Goal: Communication & Community: Share content

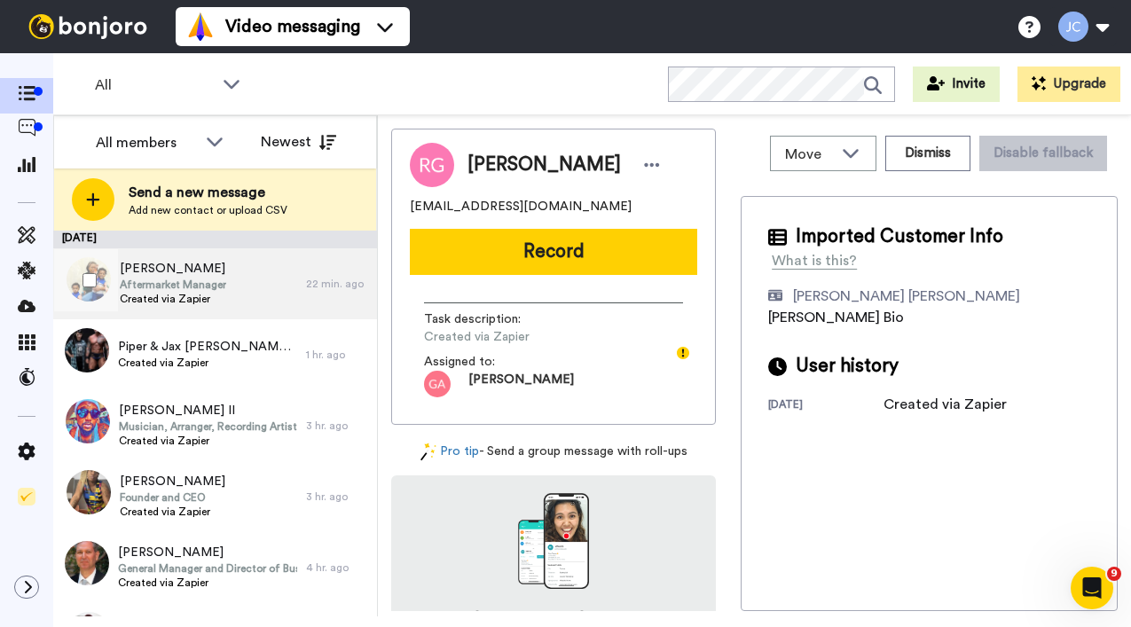
click at [242, 286] on div "[PERSON_NAME] Aftermarket Manager Created via Zapier" at bounding box center [179, 283] width 253 height 71
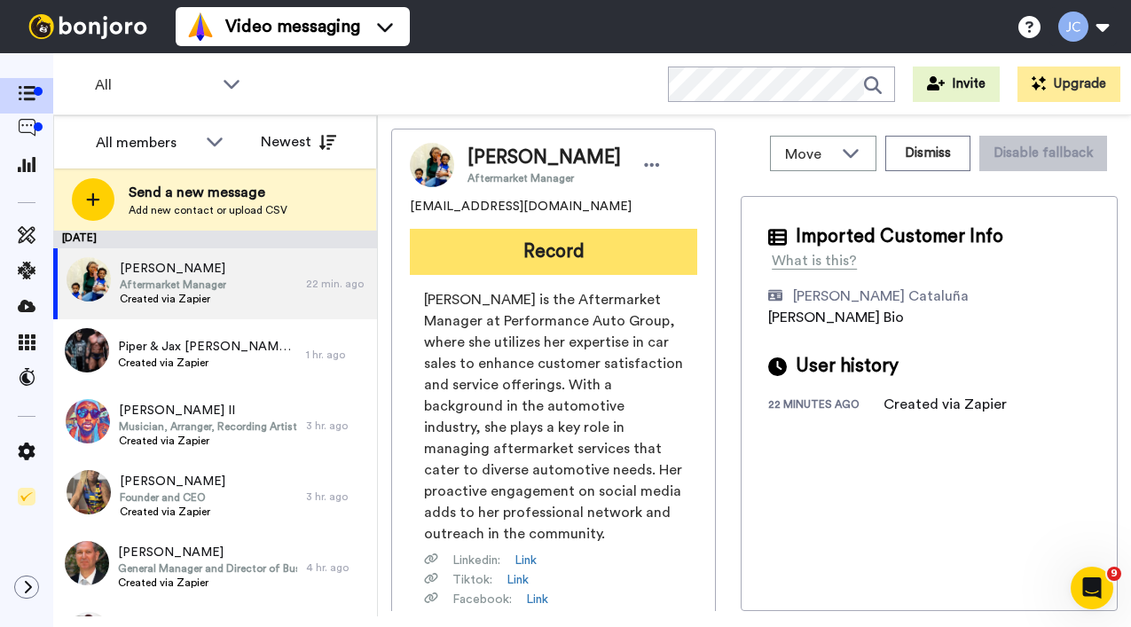
click at [590, 243] on button "Record" at bounding box center [554, 252] width 288 height 46
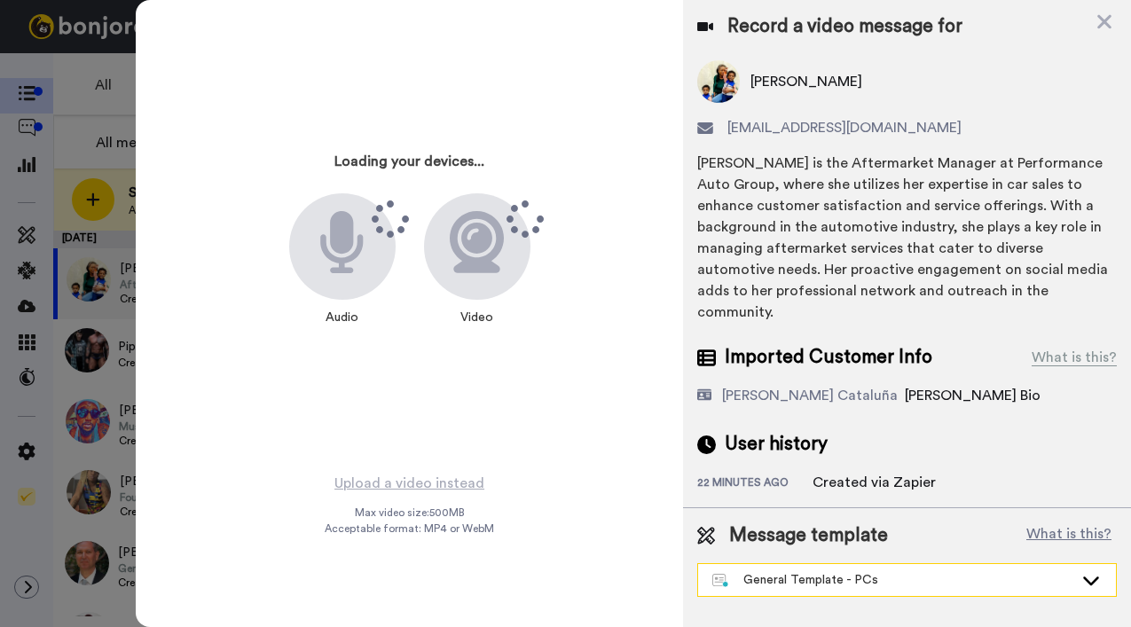
click at [806, 571] on div "General Template - PCs" at bounding box center [893, 580] width 361 height 18
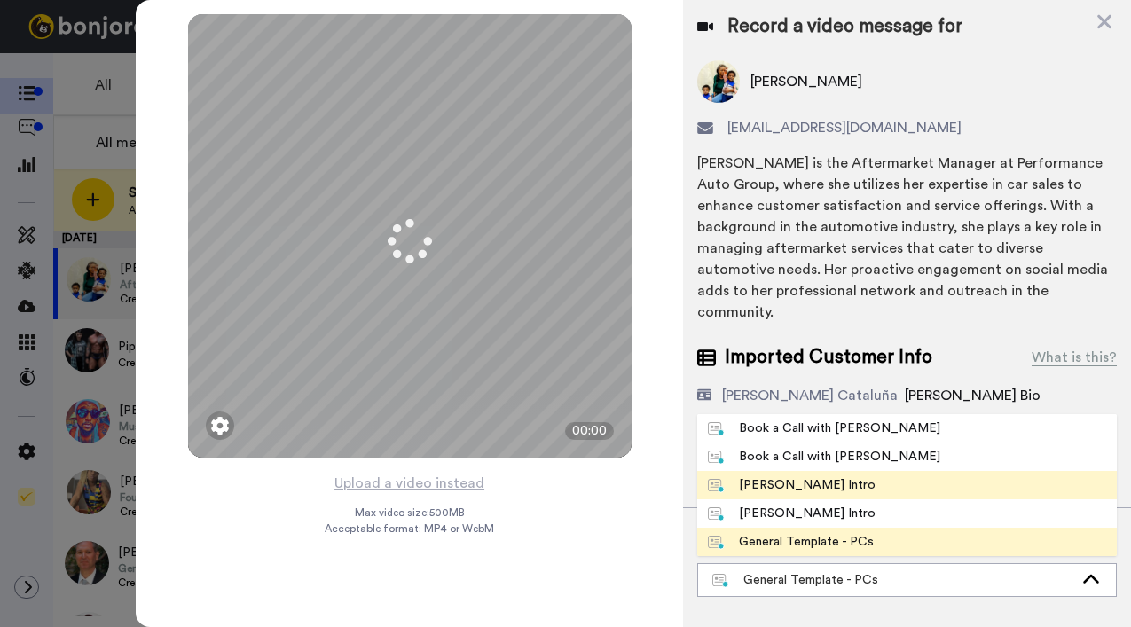
click at [800, 477] on div "[PERSON_NAME] Intro" at bounding box center [792, 486] width 168 height 18
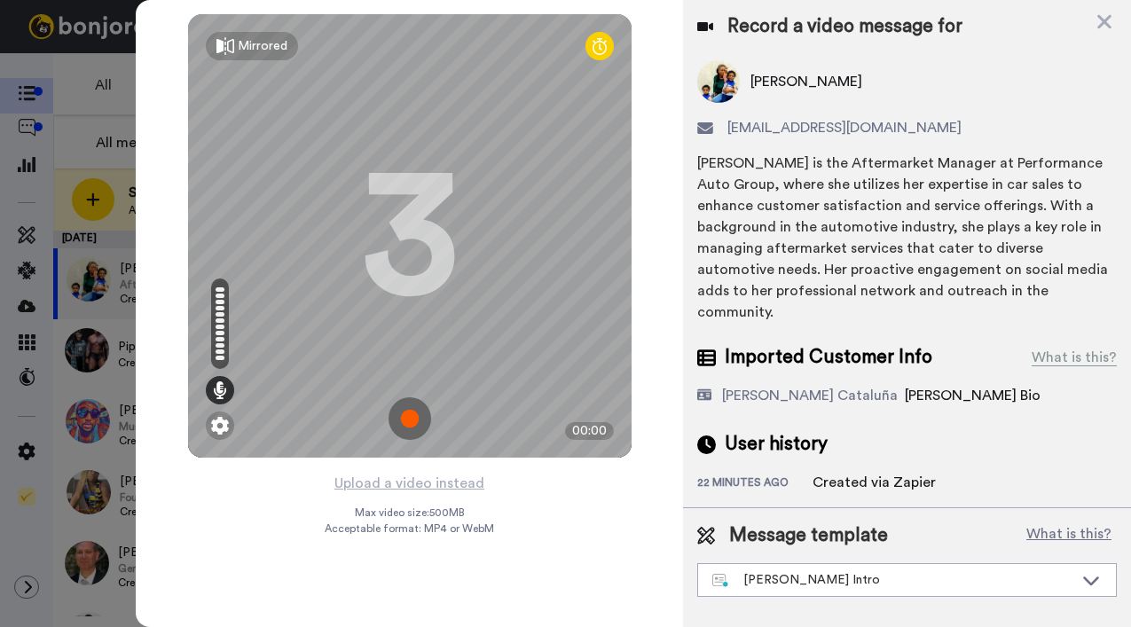
click at [424, 483] on button "Upload a video instead" at bounding box center [409, 483] width 161 height 23
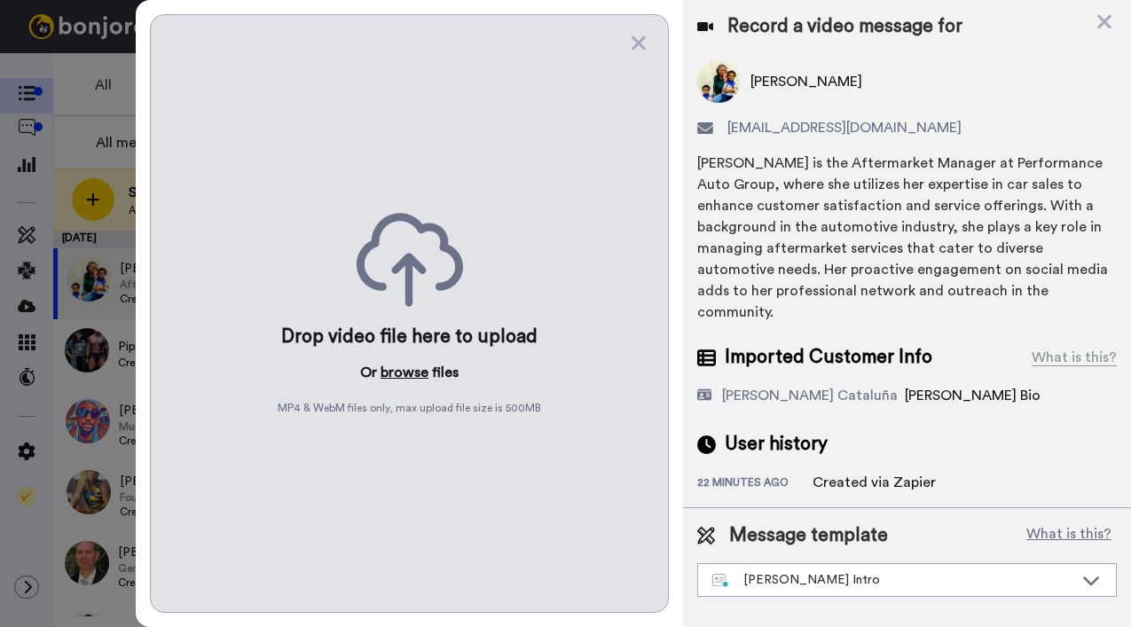
click at [403, 366] on button "browse" at bounding box center [405, 372] width 48 height 21
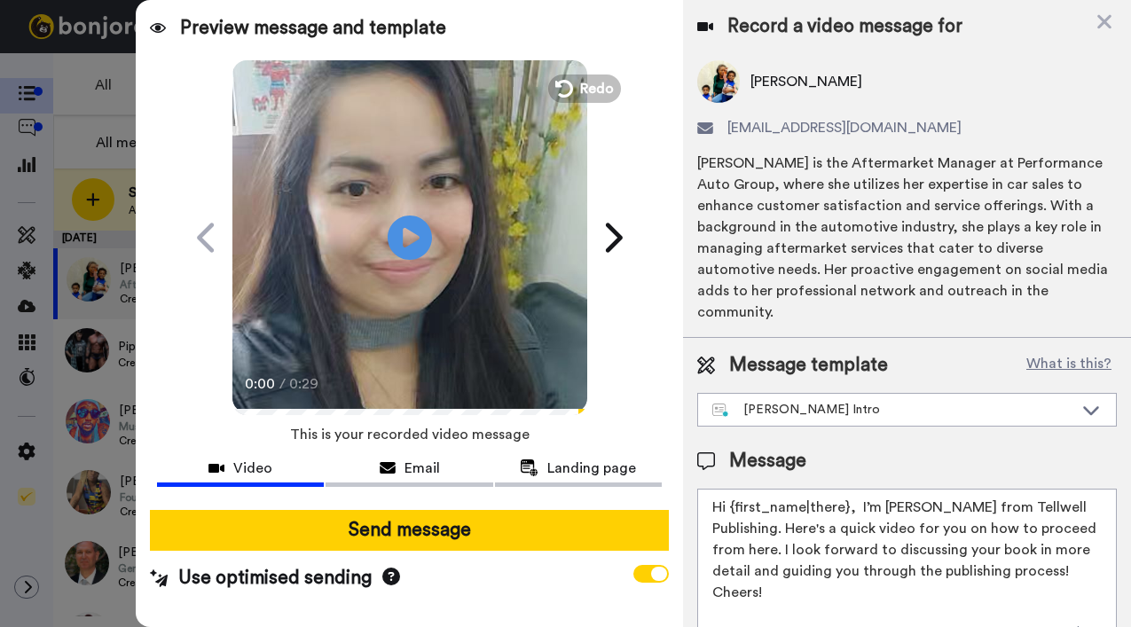
drag, startPoint x: 731, startPoint y: 488, endPoint x: 847, endPoint y: 486, distance: 115.4
click at [847, 489] on textarea "Hi {first_name|there}, I’m [PERSON_NAME] from Tellwell Publishing. Here's a qui…" at bounding box center [907, 569] width 420 height 160
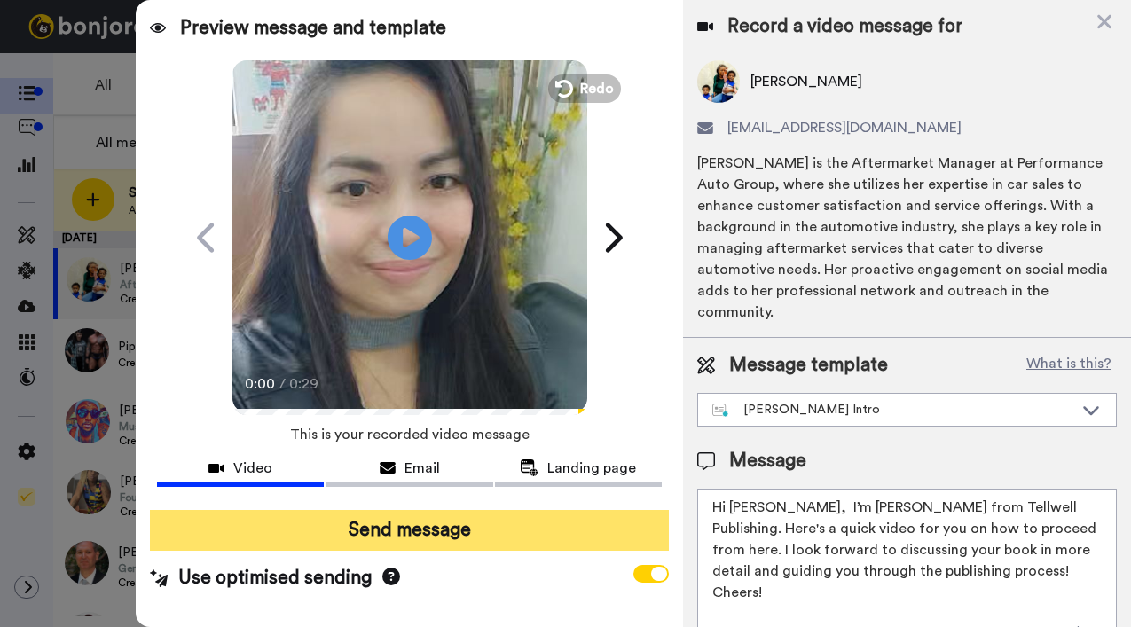
type textarea "Hi [PERSON_NAME], I’m [PERSON_NAME] from Tellwell Publishing. Here's a quick vi…"
click at [565, 534] on button "Send message" at bounding box center [409, 530] width 519 height 41
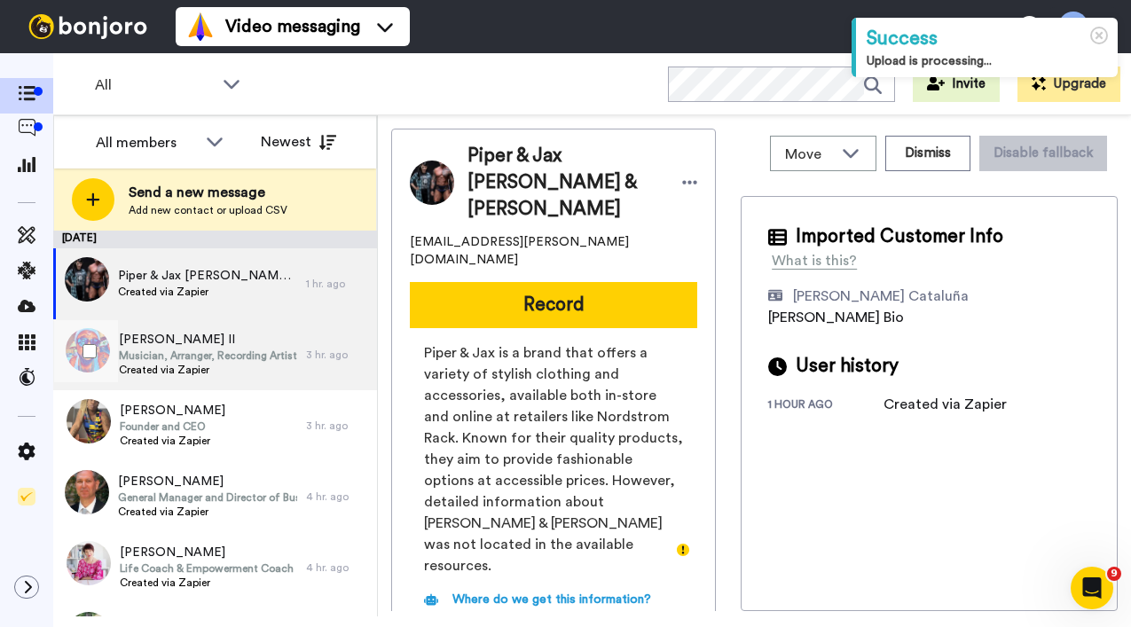
click at [173, 350] on span "Musician, Arranger, Recording Artist, Composer" at bounding box center [208, 356] width 178 height 14
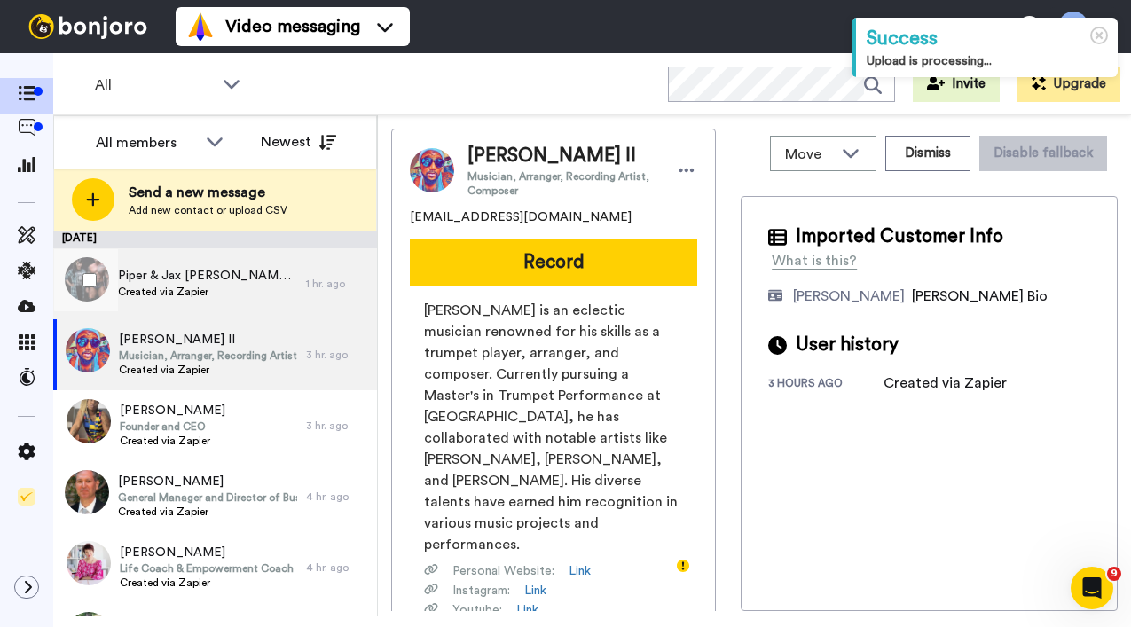
click at [193, 303] on div "Piper & Jax Dodd & Rothenberger Created via Zapier" at bounding box center [179, 283] width 253 height 71
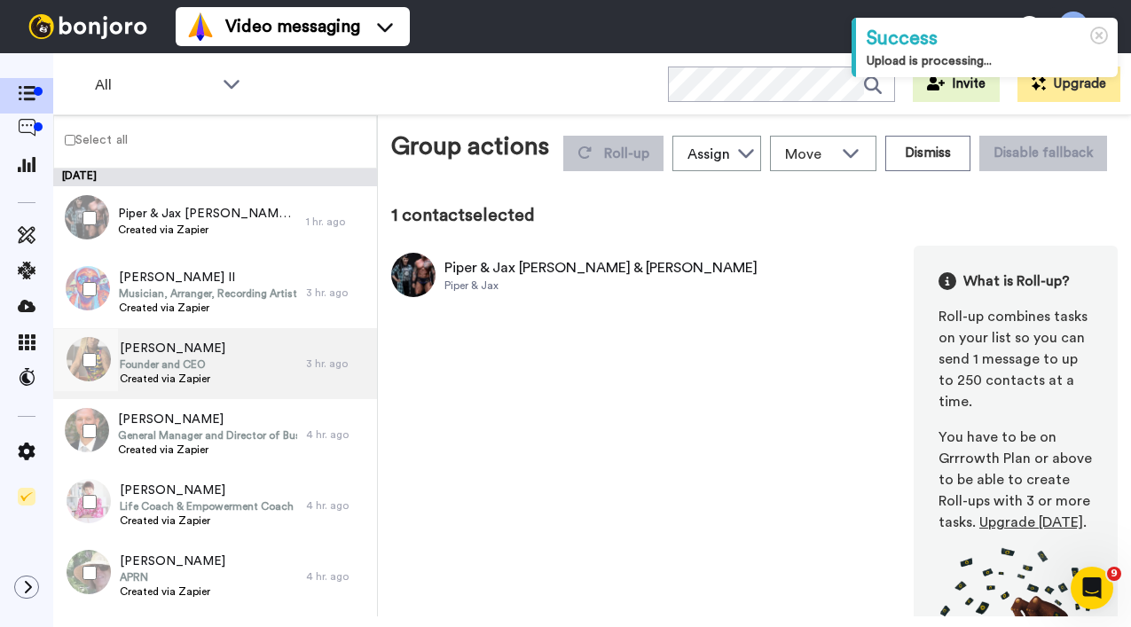
click at [145, 359] on span "Founder and CEO" at bounding box center [173, 365] width 106 height 14
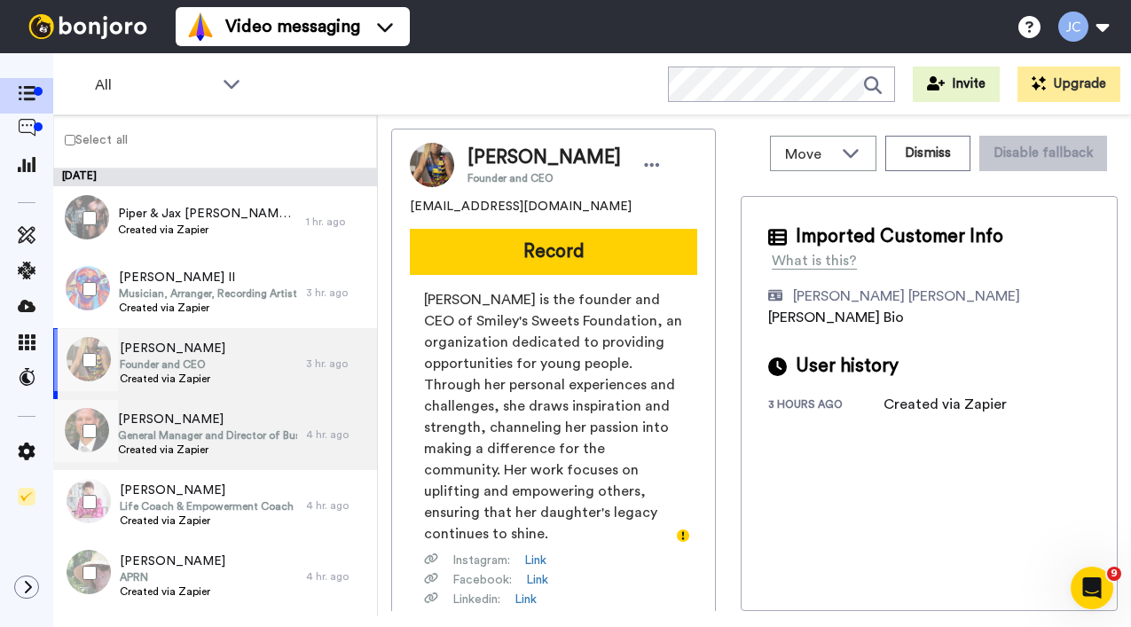
click at [153, 426] on span "[PERSON_NAME]" at bounding box center [207, 420] width 179 height 18
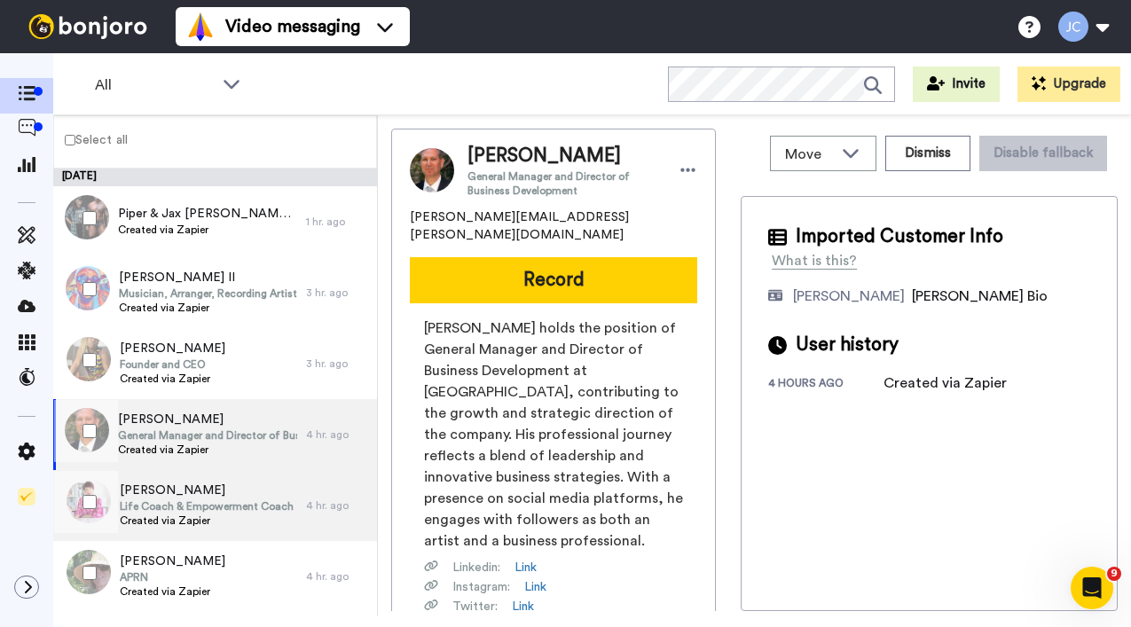
click at [139, 494] on span "[PERSON_NAME]" at bounding box center [207, 491] width 174 height 18
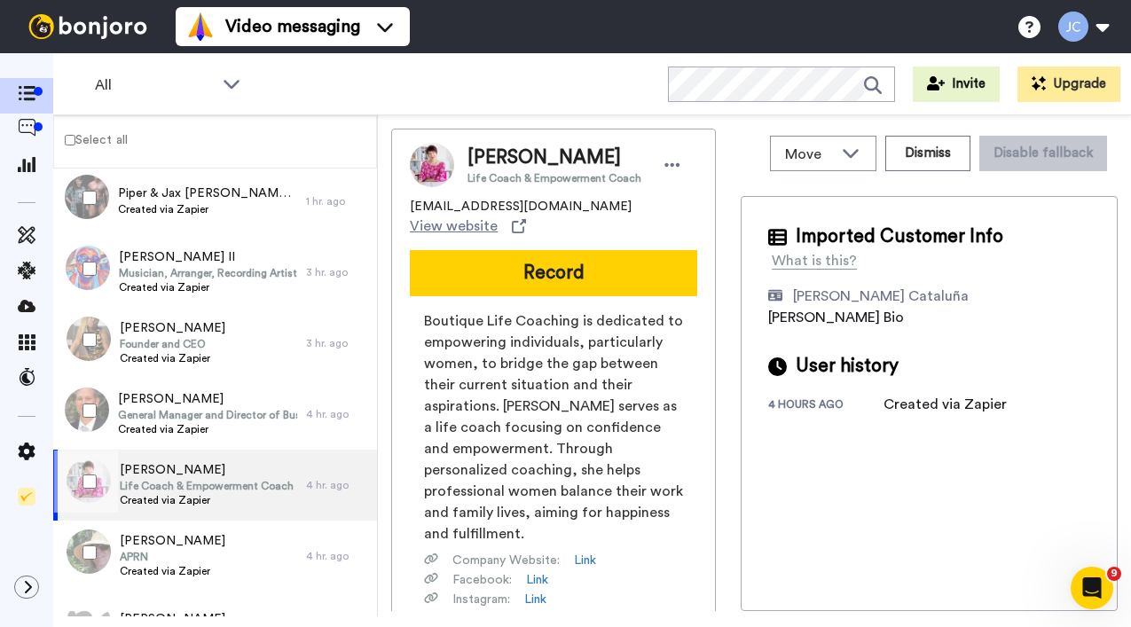
scroll to position [47, 0]
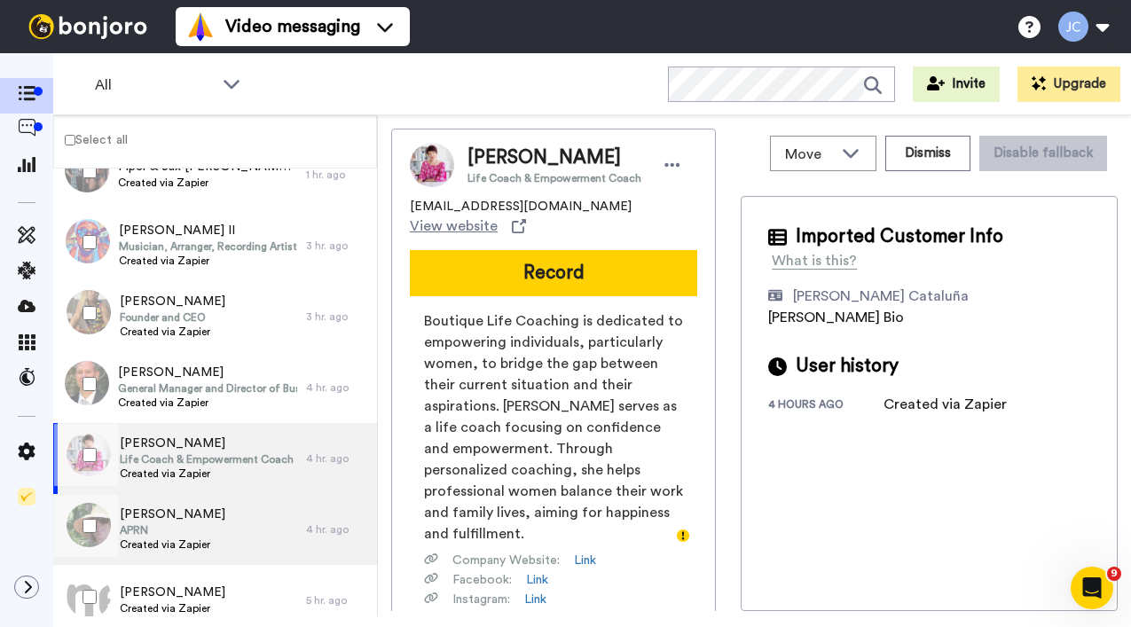
click at [156, 516] on span "[PERSON_NAME]" at bounding box center [173, 515] width 106 height 18
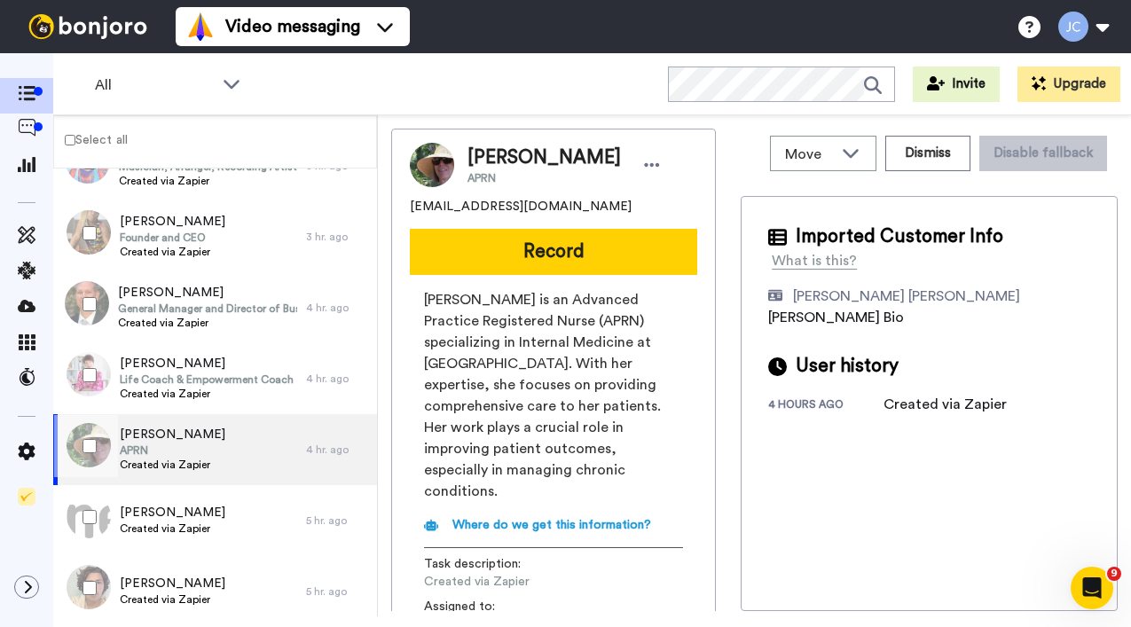
scroll to position [173, 0]
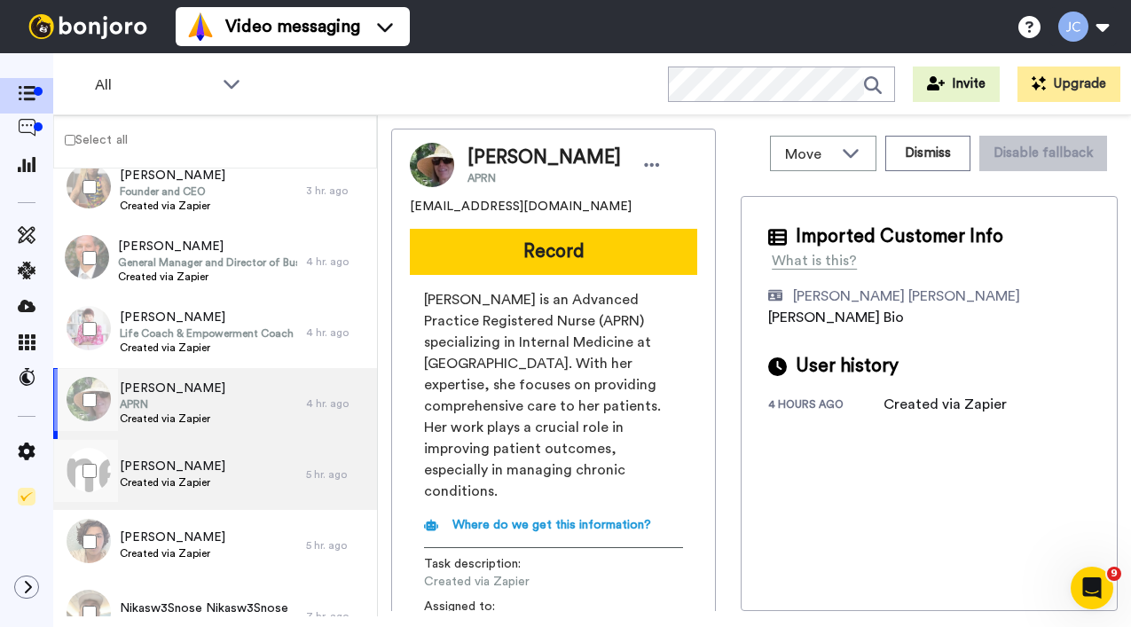
click at [169, 471] on span "[PERSON_NAME]" at bounding box center [173, 467] width 106 height 18
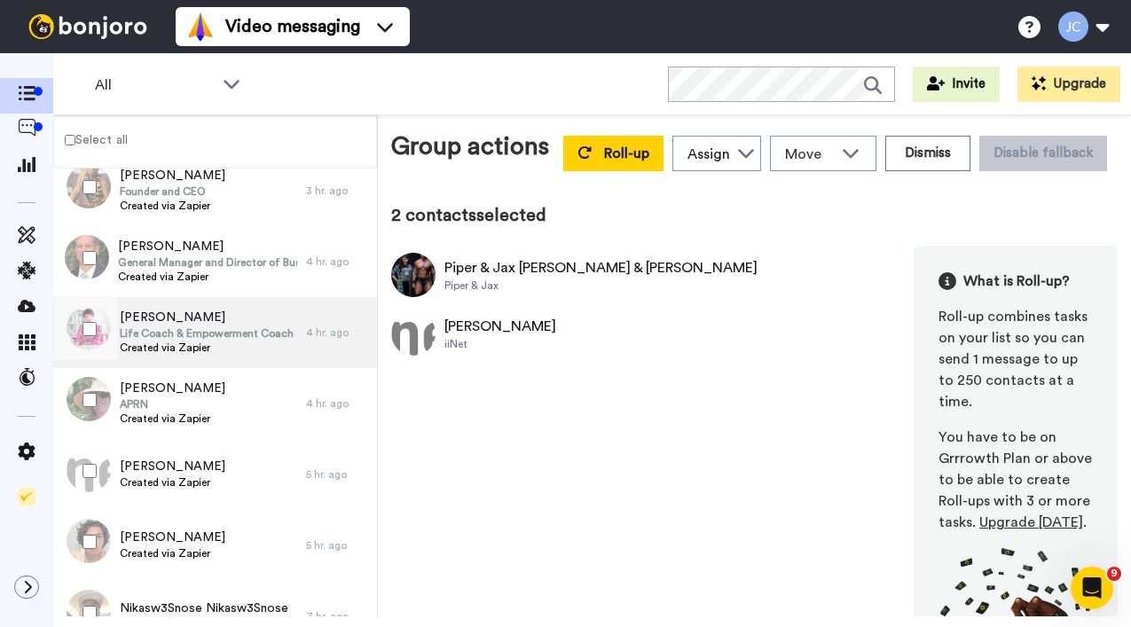
click at [157, 323] on span "[PERSON_NAME]" at bounding box center [207, 318] width 174 height 18
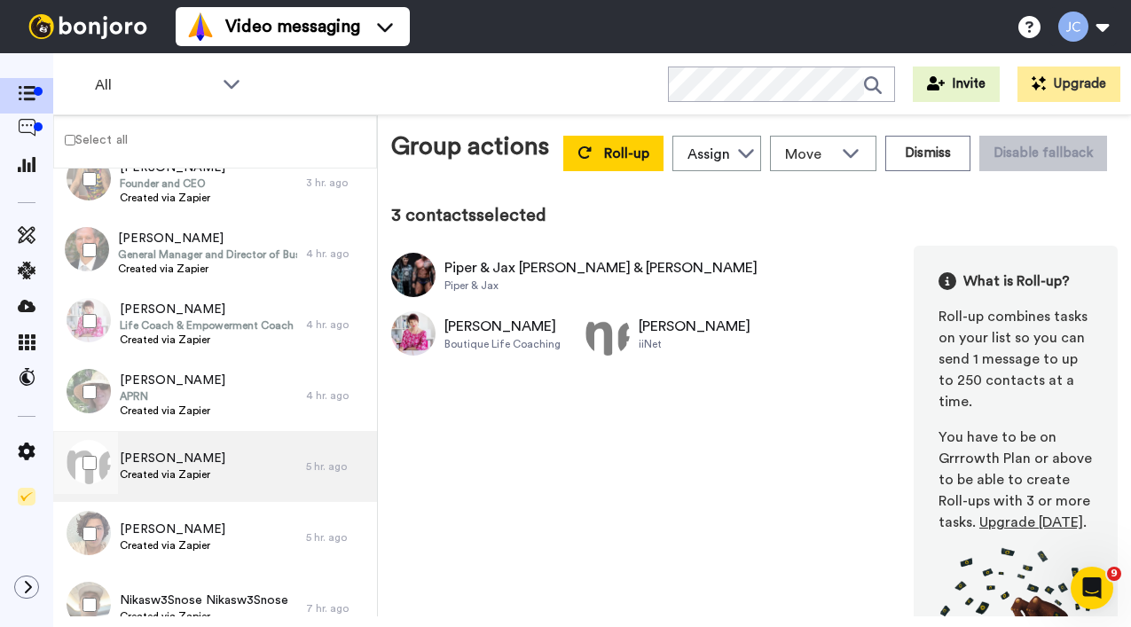
scroll to position [245, 0]
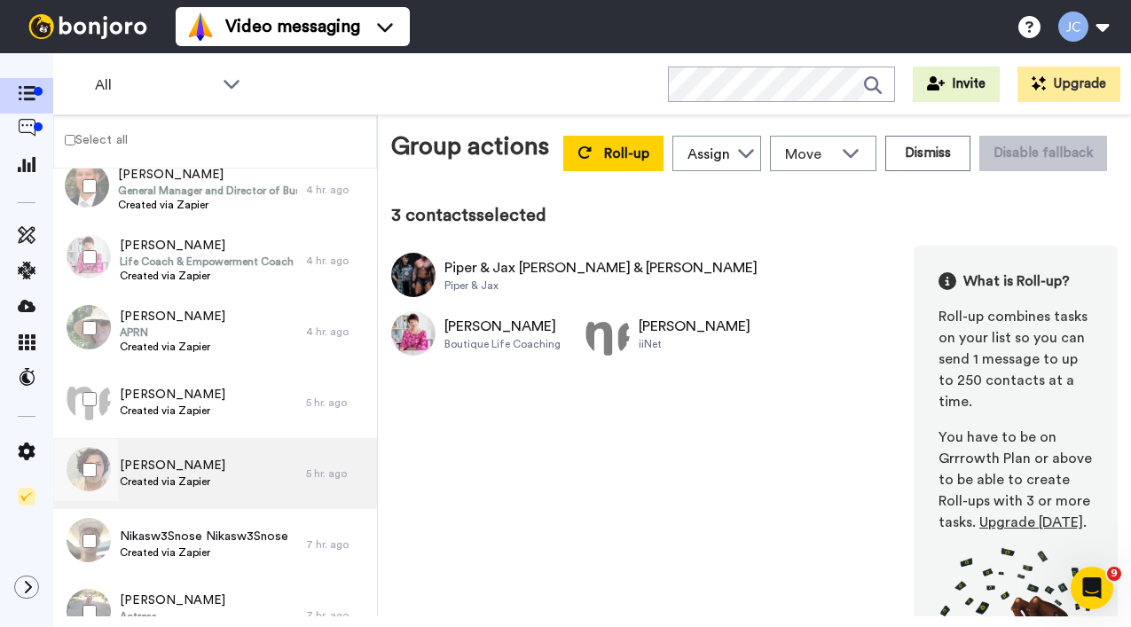
click at [176, 476] on span "Created via Zapier" at bounding box center [173, 482] width 106 height 14
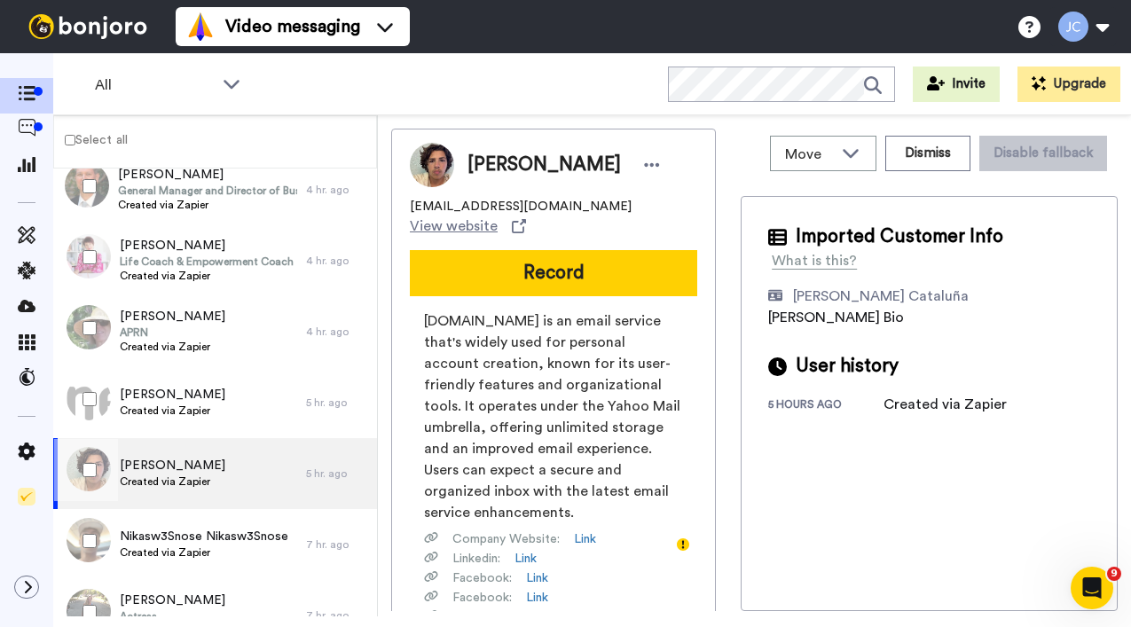
click at [100, 468] on div at bounding box center [86, 470] width 64 height 62
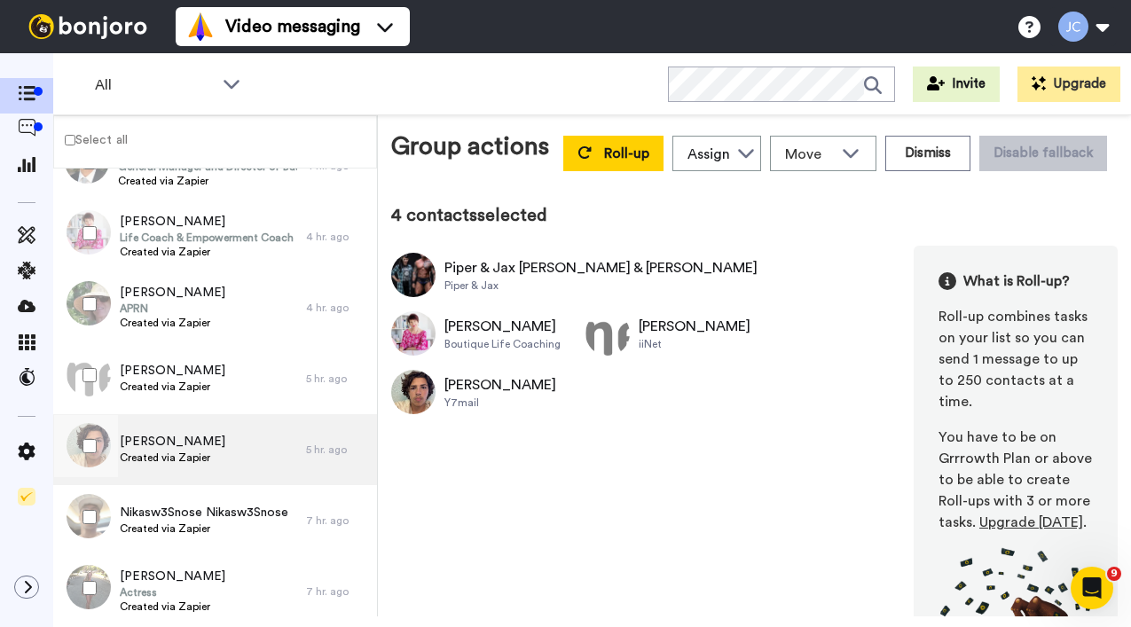
scroll to position [313, 0]
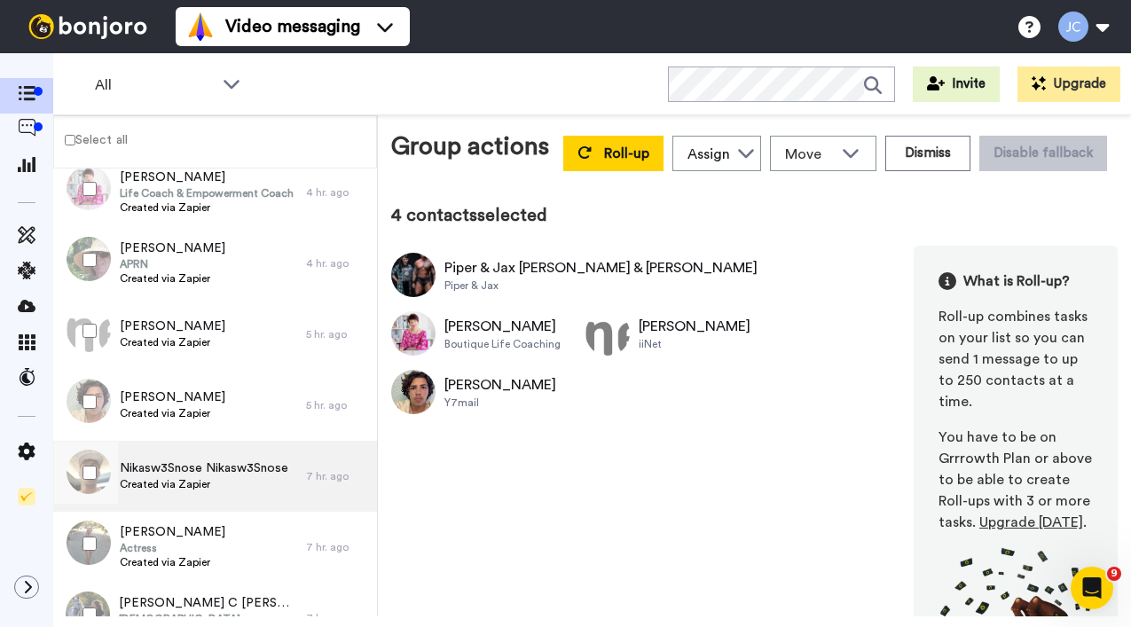
click at [183, 466] on span "Nikasw3Snose Nikasw3Snose" at bounding box center [204, 469] width 169 height 18
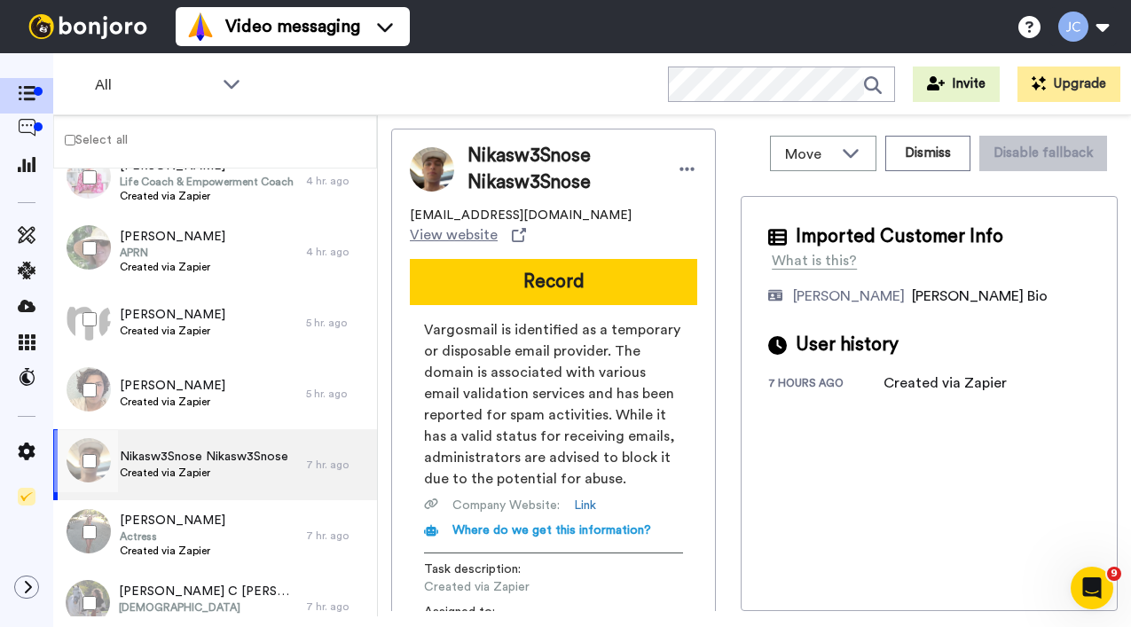
scroll to position [383, 0]
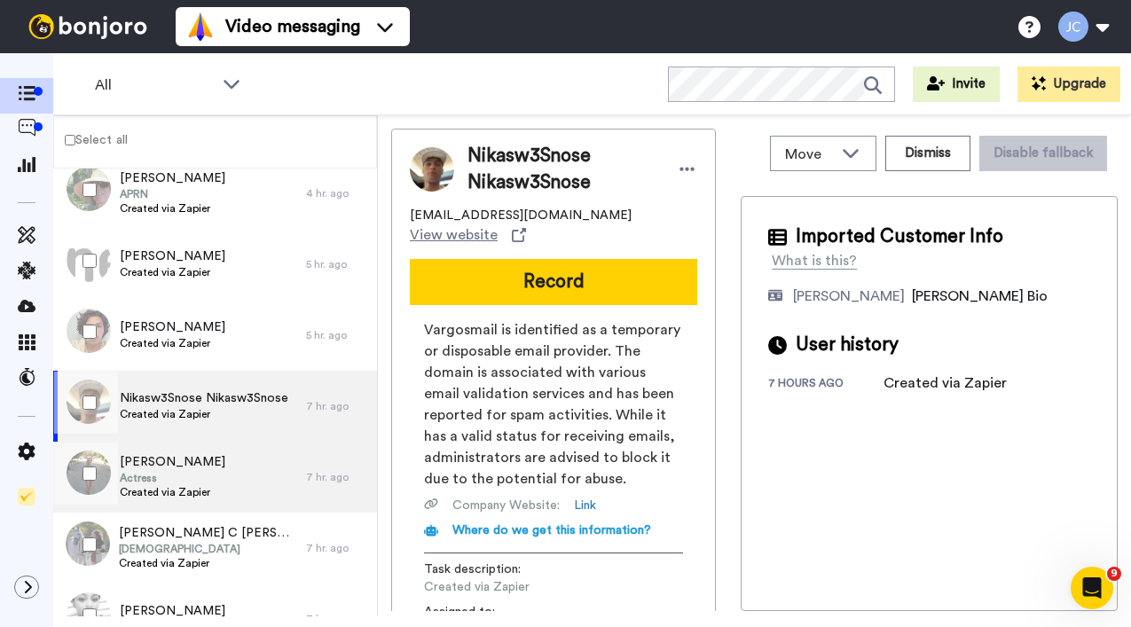
click at [184, 468] on span "[PERSON_NAME]" at bounding box center [173, 462] width 106 height 18
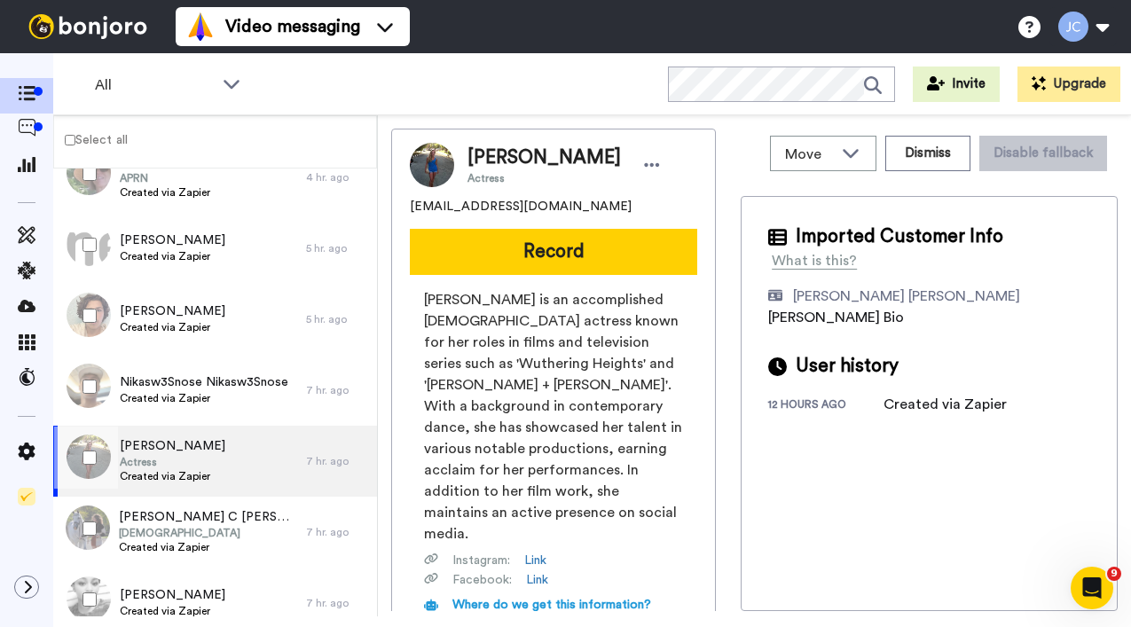
scroll to position [468, 0]
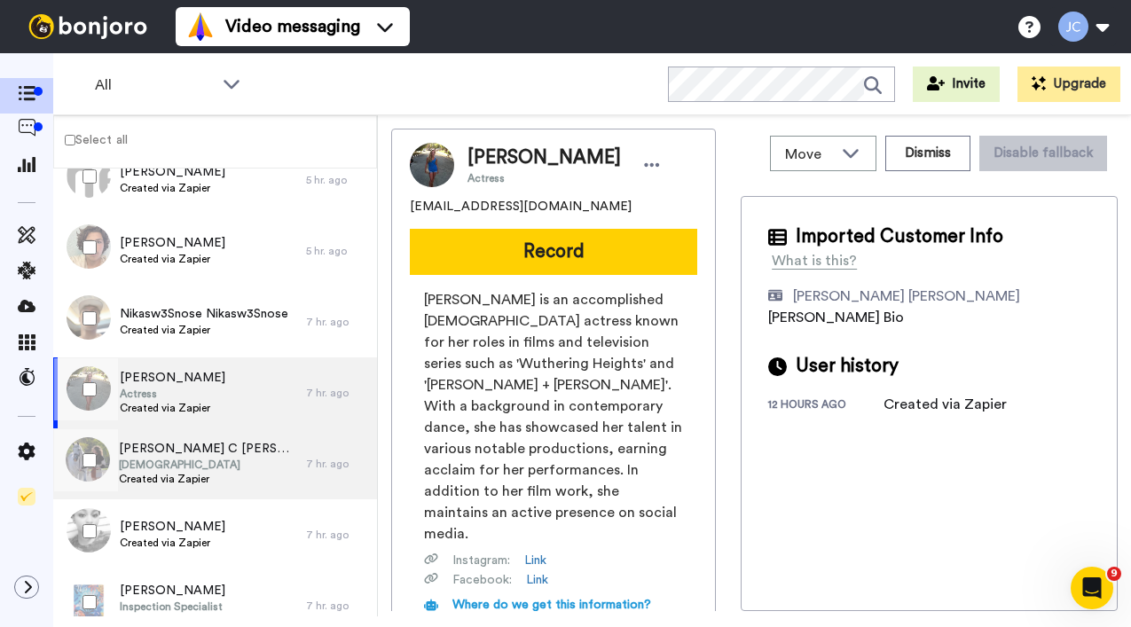
click at [184, 468] on span "[DEMOGRAPHIC_DATA]" at bounding box center [208, 465] width 178 height 14
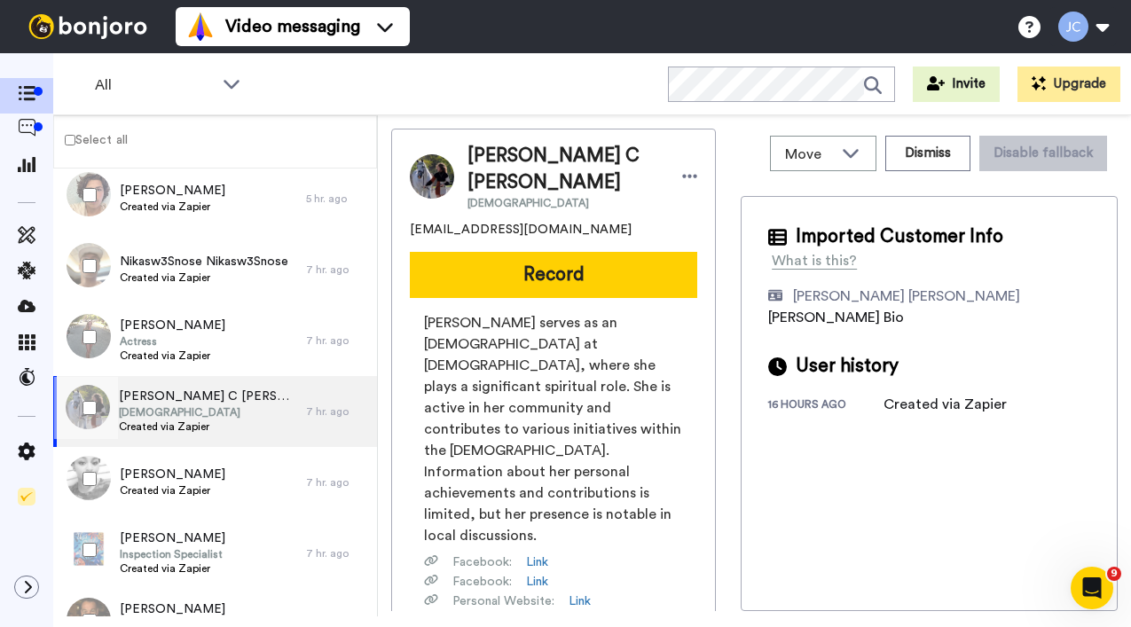
scroll to position [576, 0]
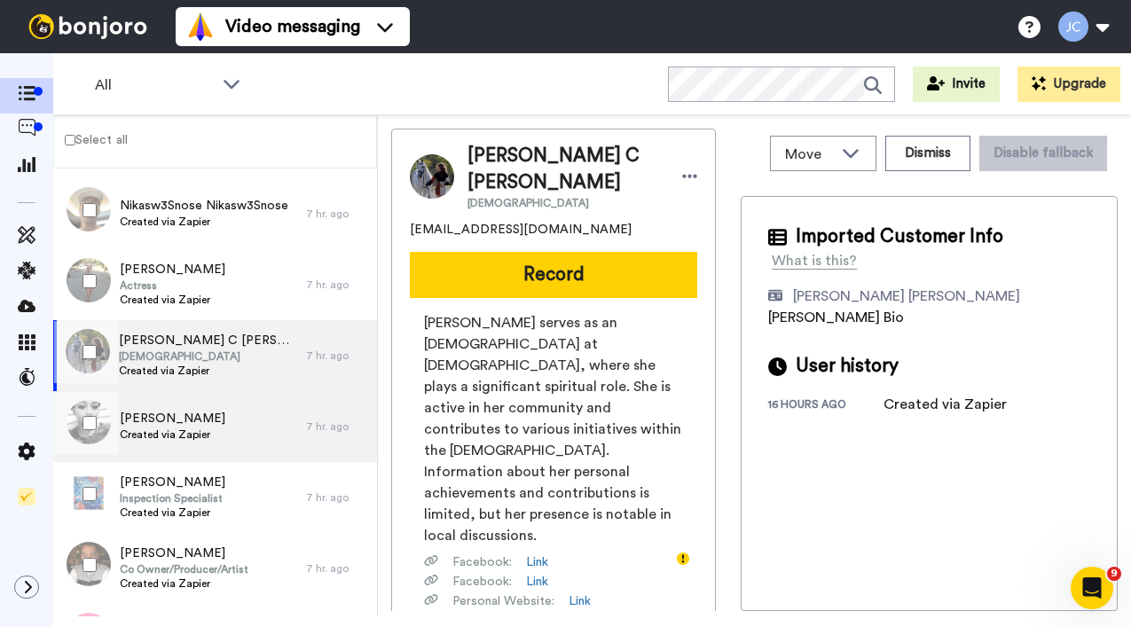
click at [192, 434] on span "Created via Zapier" at bounding box center [173, 435] width 106 height 14
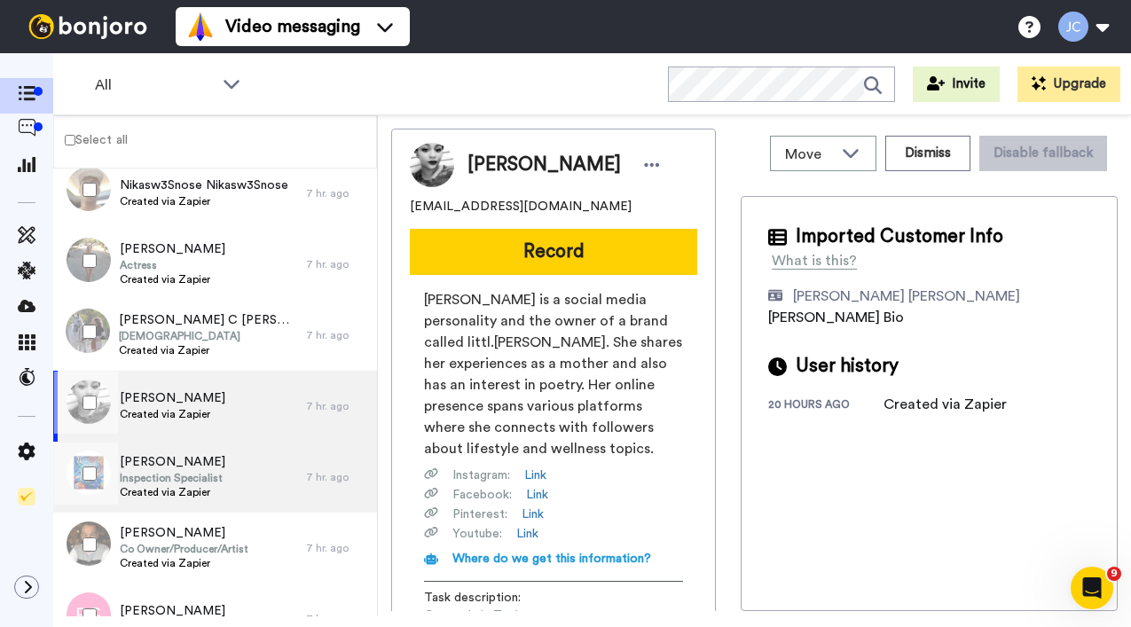
scroll to position [619, 0]
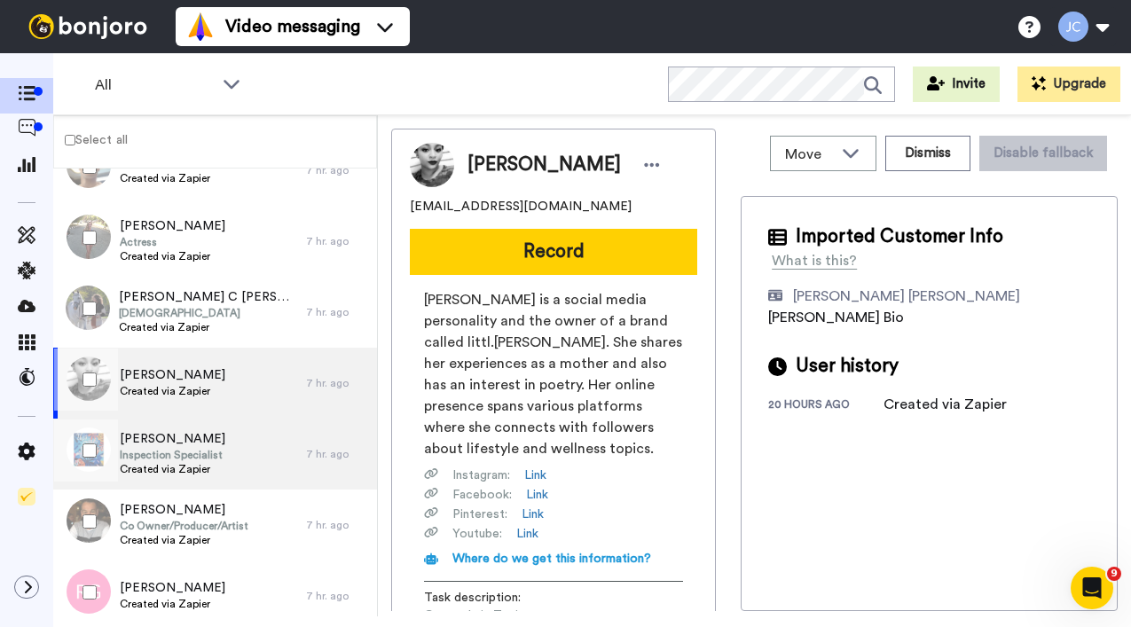
click at [193, 435] on span "[PERSON_NAME]" at bounding box center [173, 439] width 106 height 18
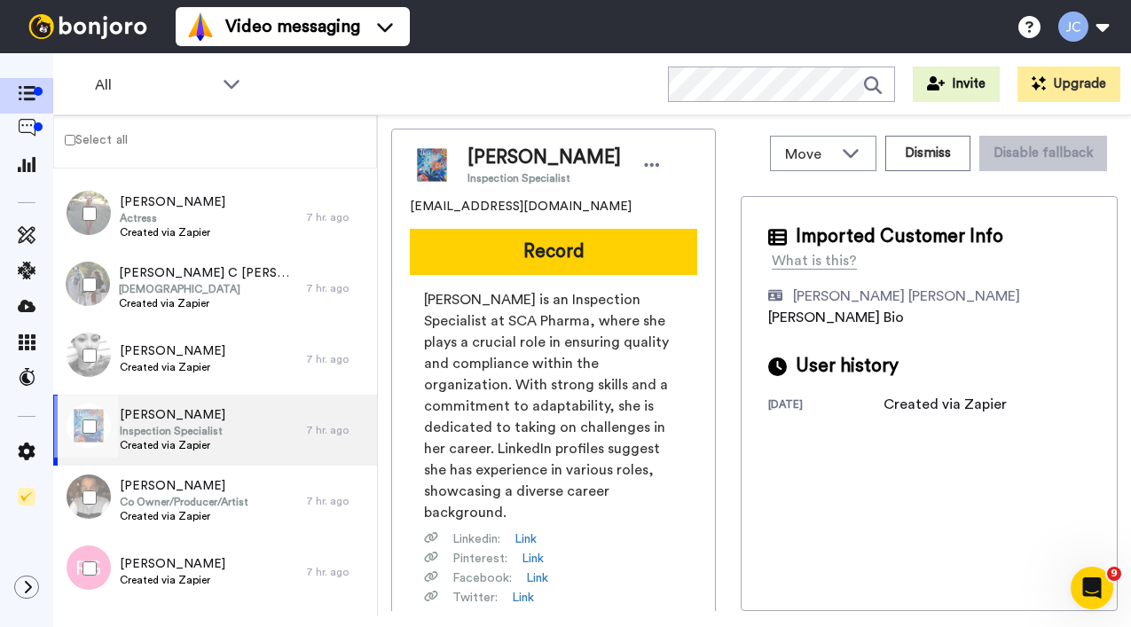
scroll to position [737, 0]
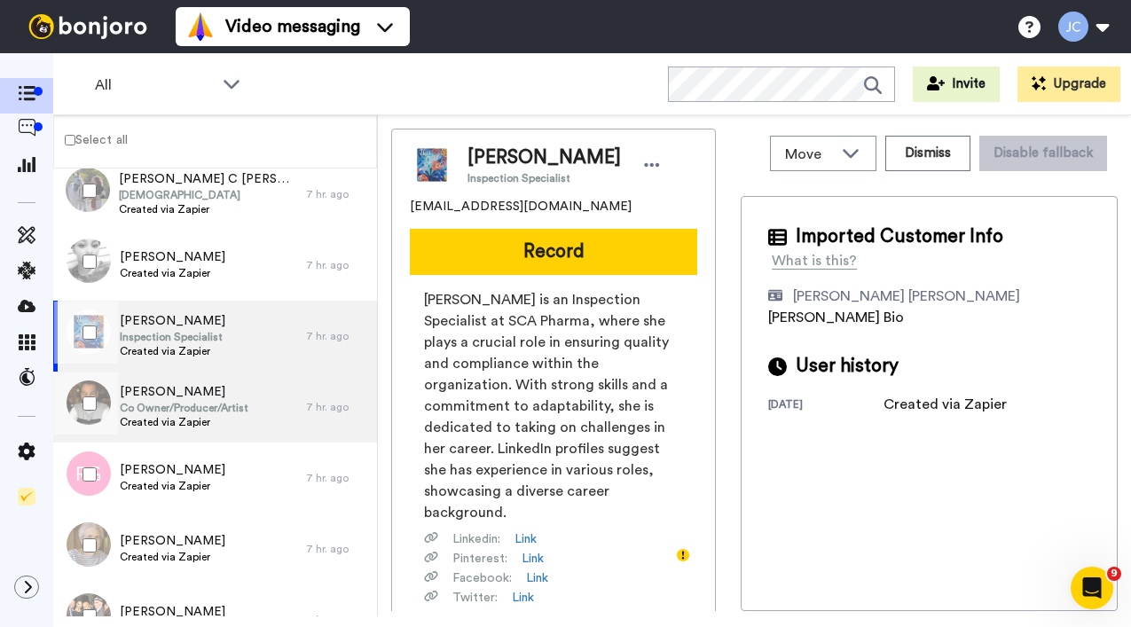
click at [193, 414] on span "Co Owner/Producer/Artist" at bounding box center [184, 408] width 129 height 14
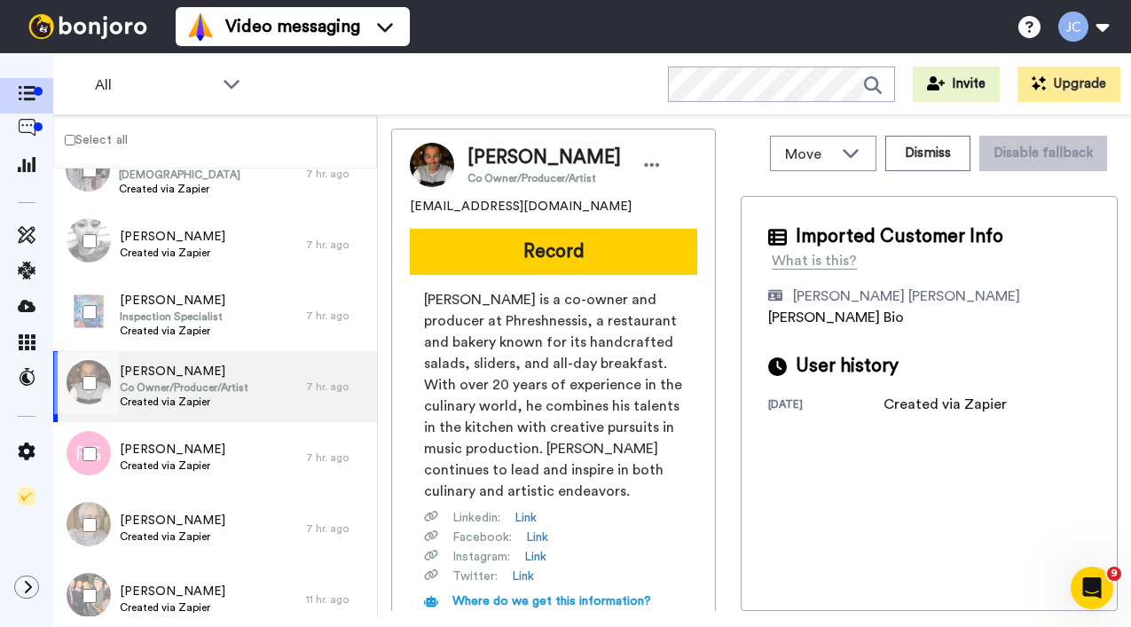
scroll to position [796, 0]
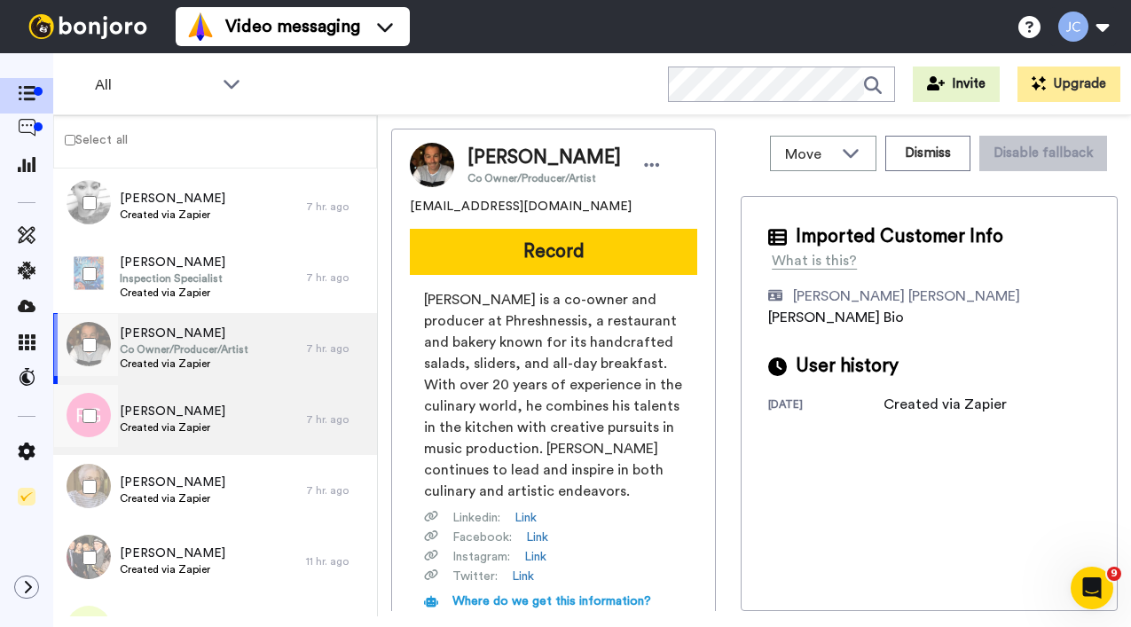
click at [194, 414] on span "[PERSON_NAME]" at bounding box center [173, 412] width 106 height 18
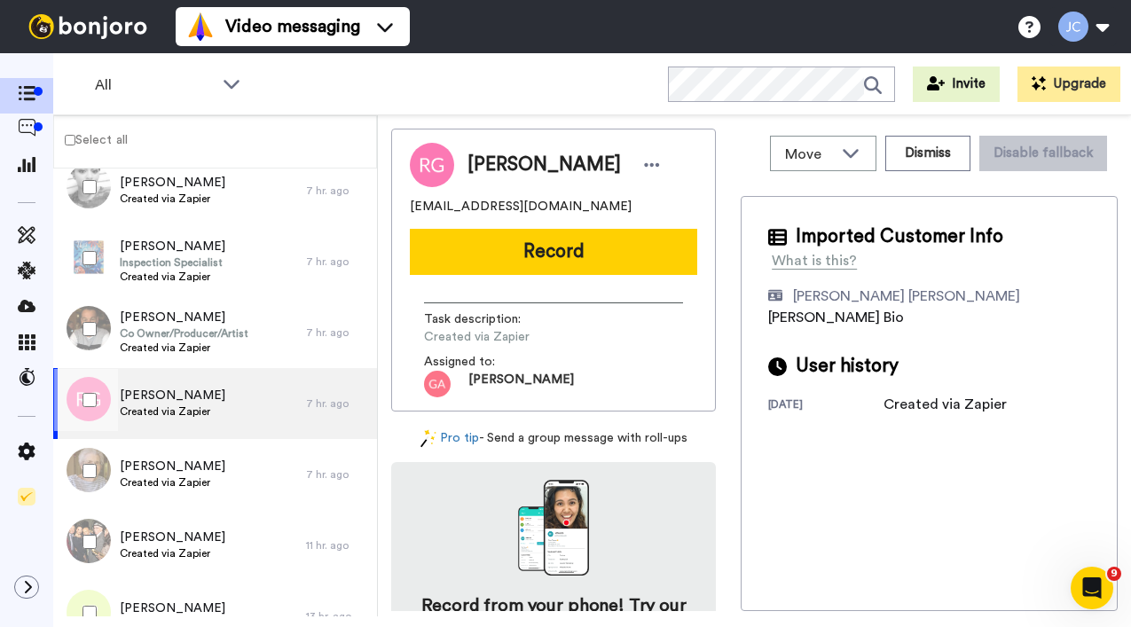
scroll to position [861, 0]
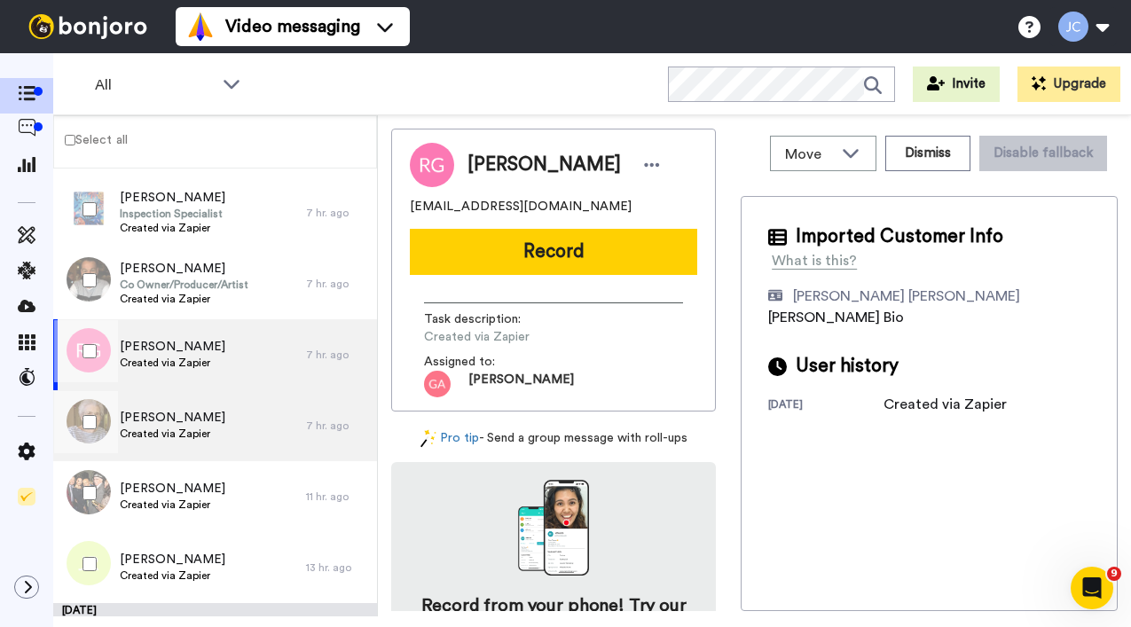
click at [194, 415] on span "[PERSON_NAME]" at bounding box center [173, 418] width 106 height 18
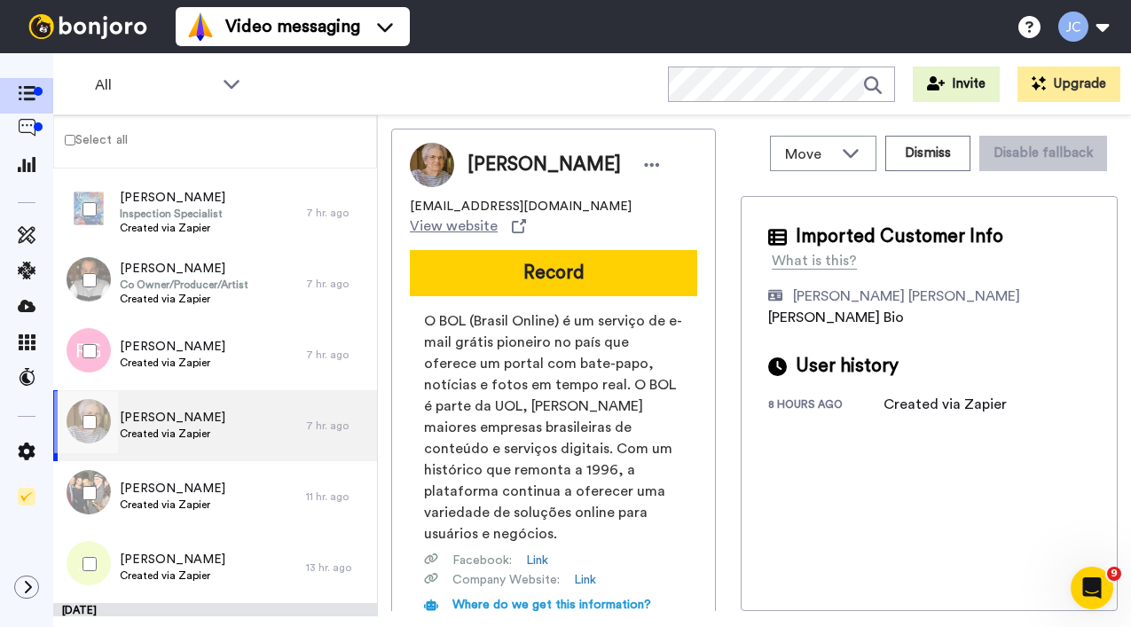
scroll to position [880, 0]
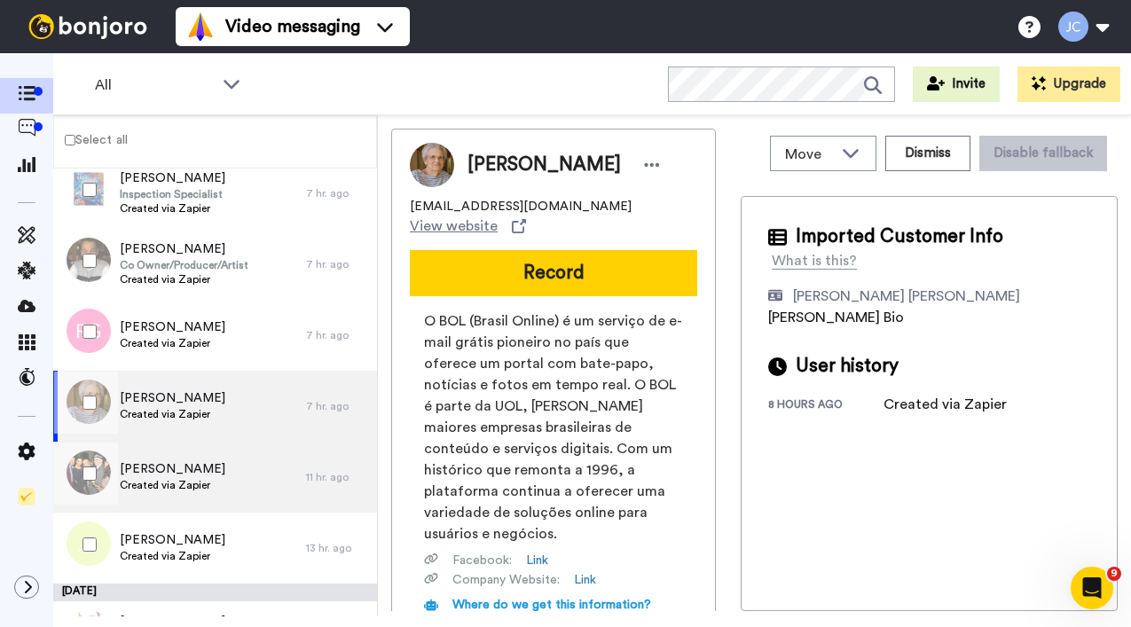
click at [189, 473] on span "[PERSON_NAME]" at bounding box center [173, 470] width 106 height 18
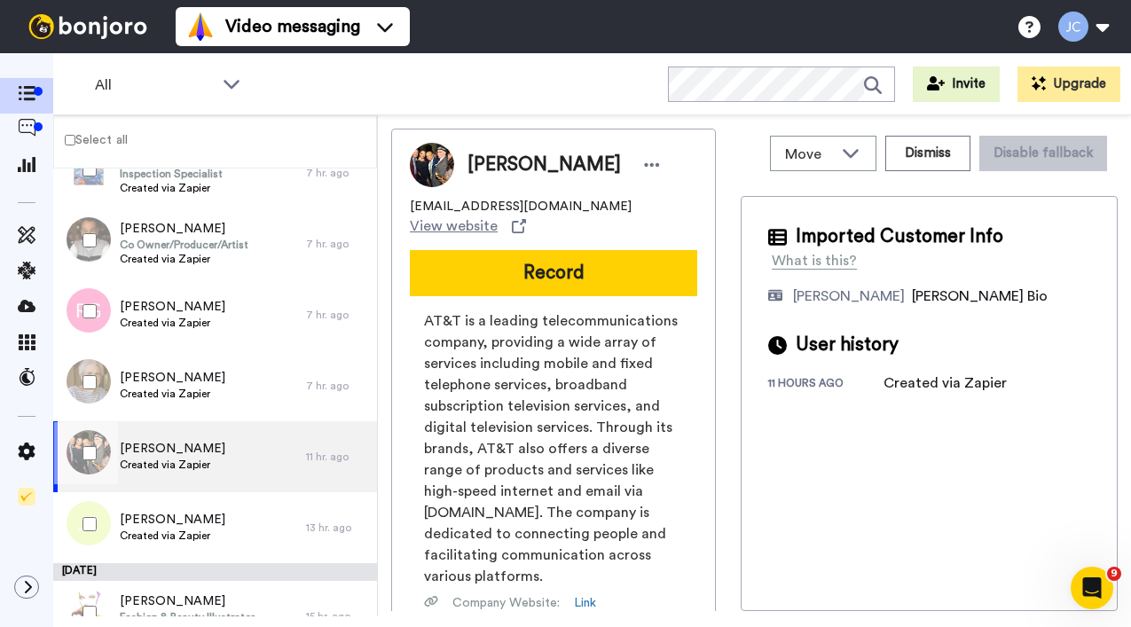
scroll to position [968, 0]
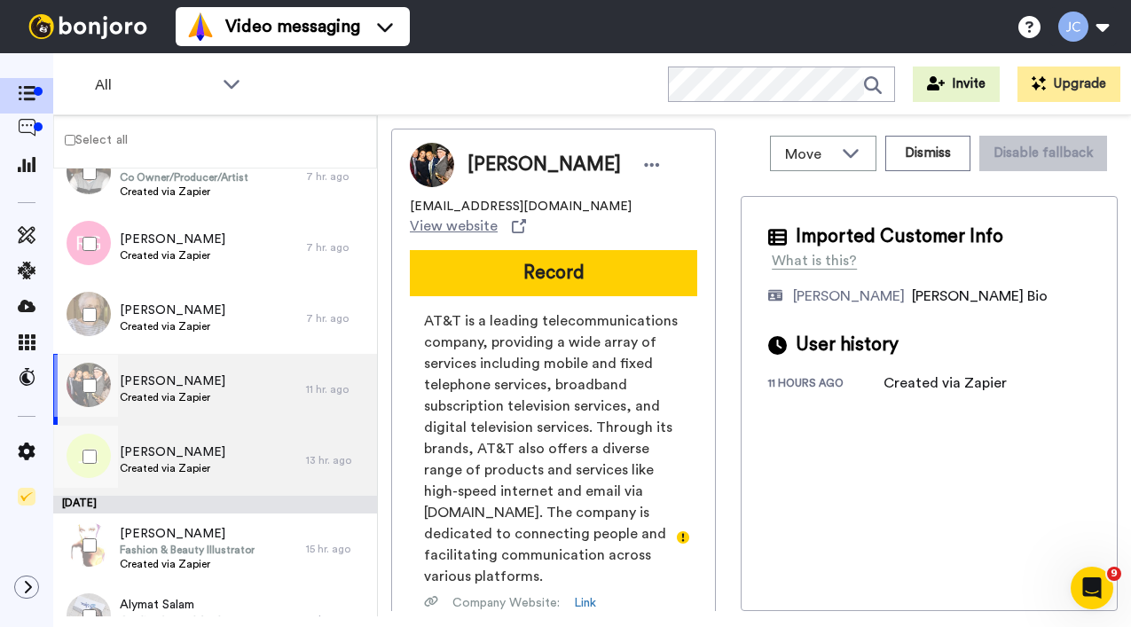
click at [192, 458] on span "[PERSON_NAME]" at bounding box center [173, 453] width 106 height 18
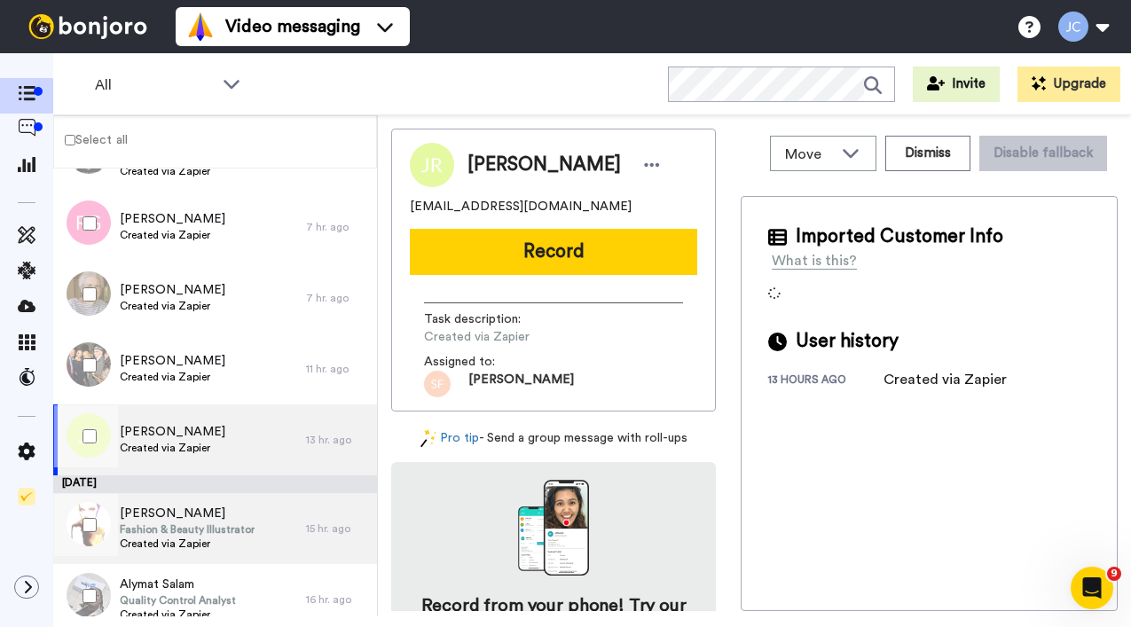
scroll to position [1044, 0]
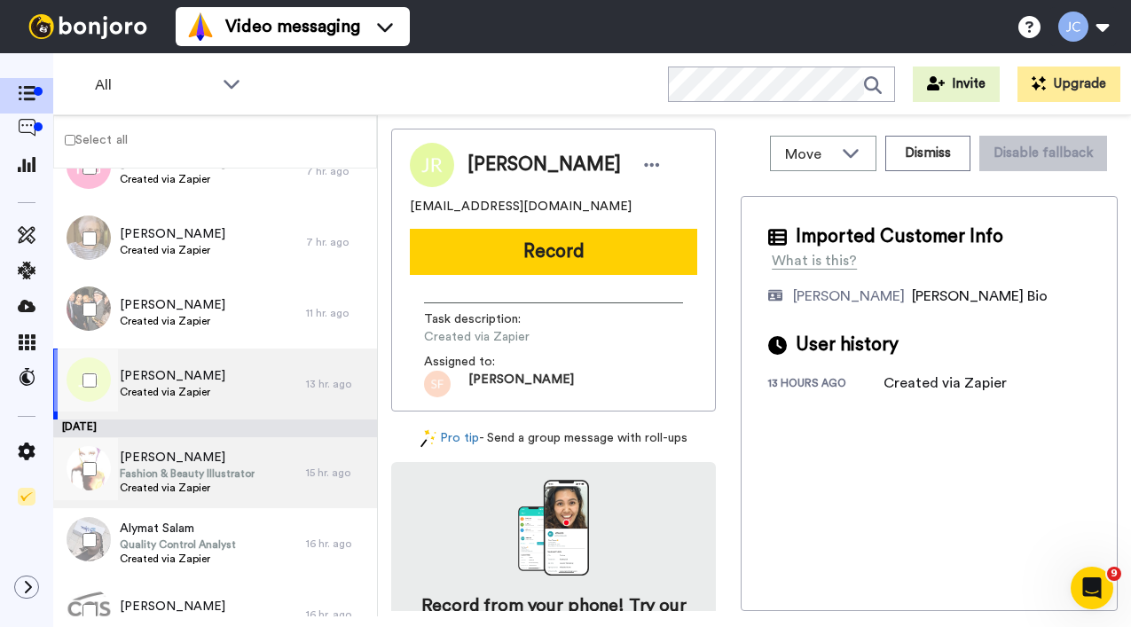
click at [192, 456] on span "[PERSON_NAME]" at bounding box center [187, 458] width 135 height 18
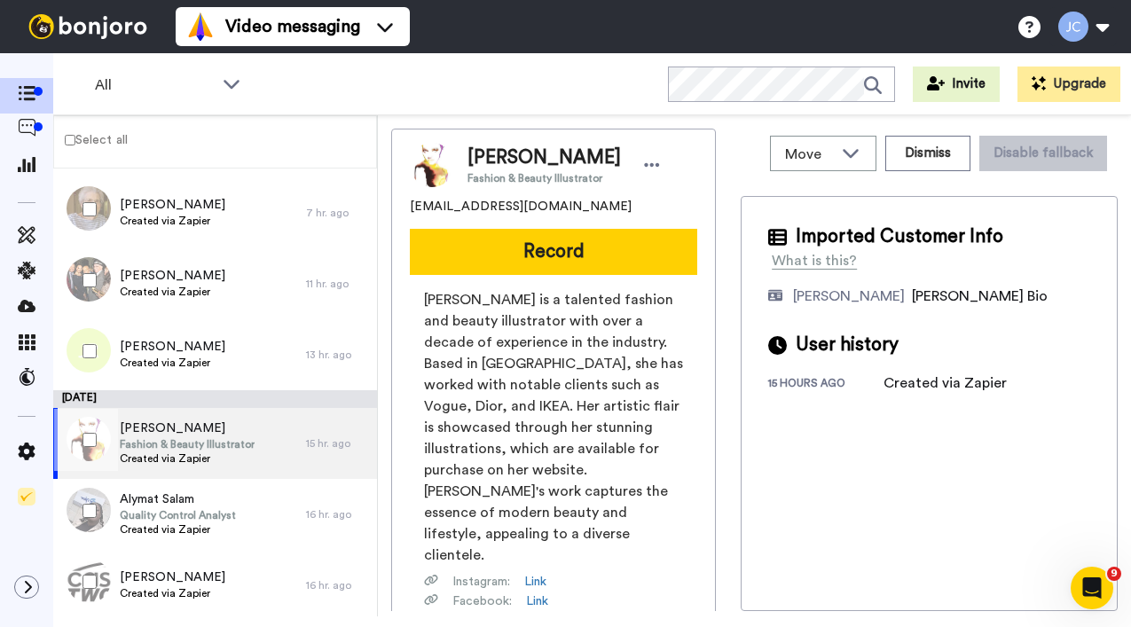
scroll to position [1205, 0]
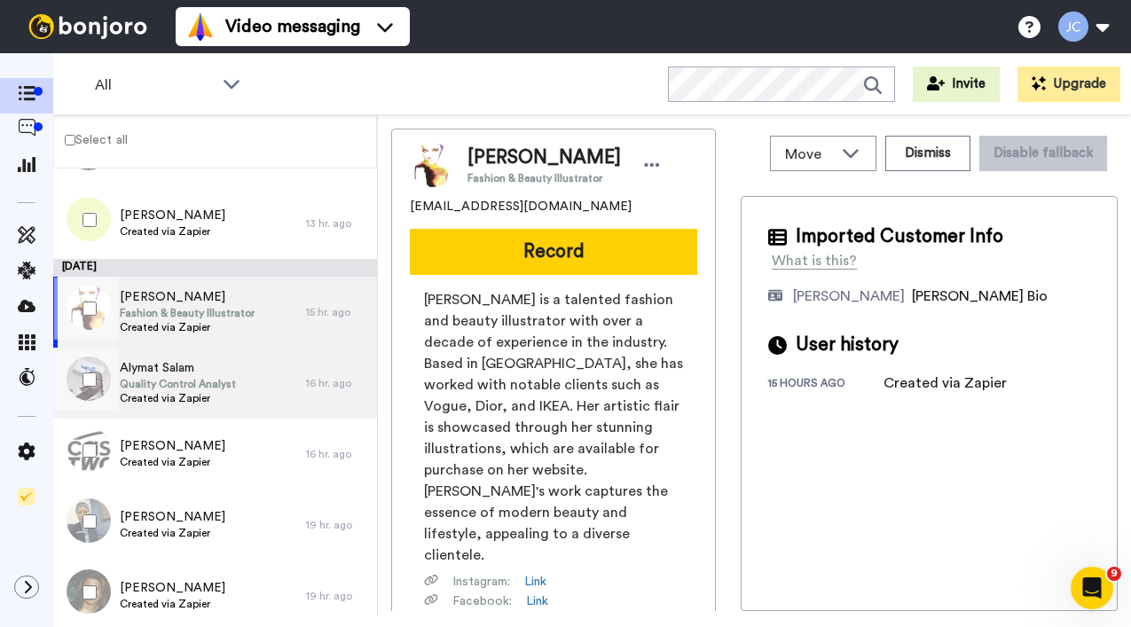
click at [203, 395] on span "Created via Zapier" at bounding box center [178, 398] width 116 height 14
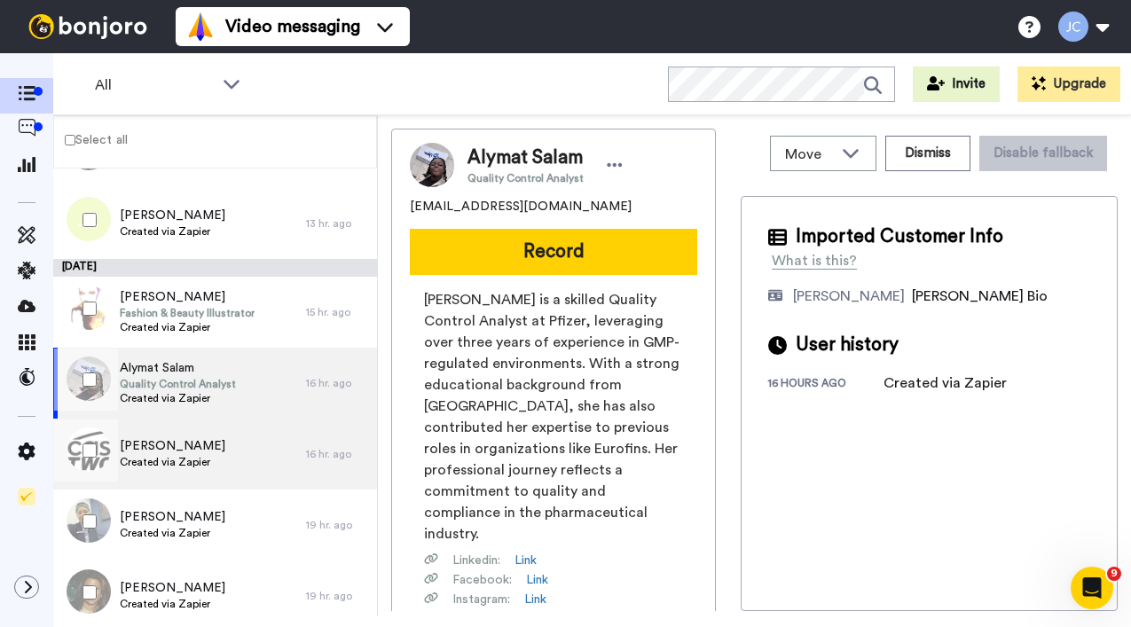
click at [185, 444] on span "[PERSON_NAME]" at bounding box center [173, 446] width 106 height 18
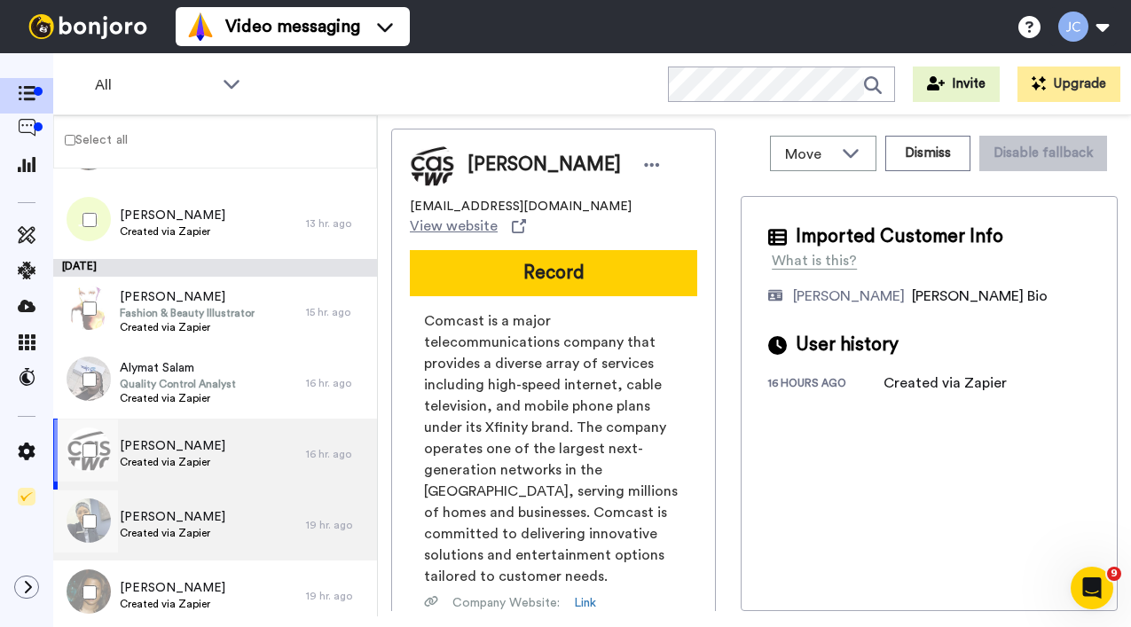
click at [180, 513] on span "[PERSON_NAME]" at bounding box center [173, 517] width 106 height 18
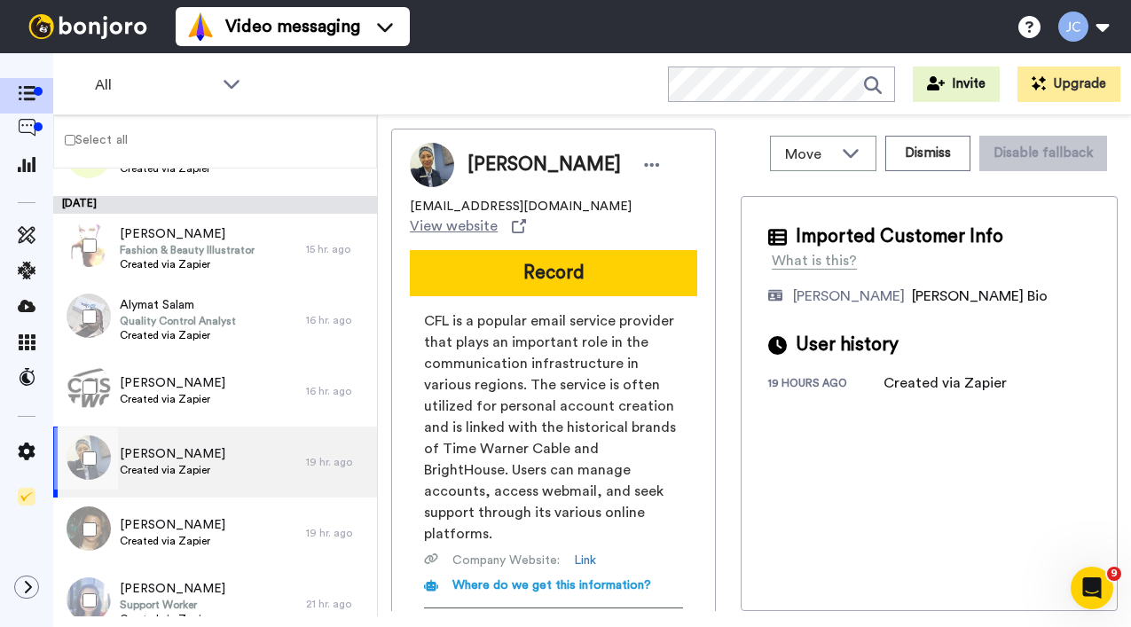
scroll to position [1316, 0]
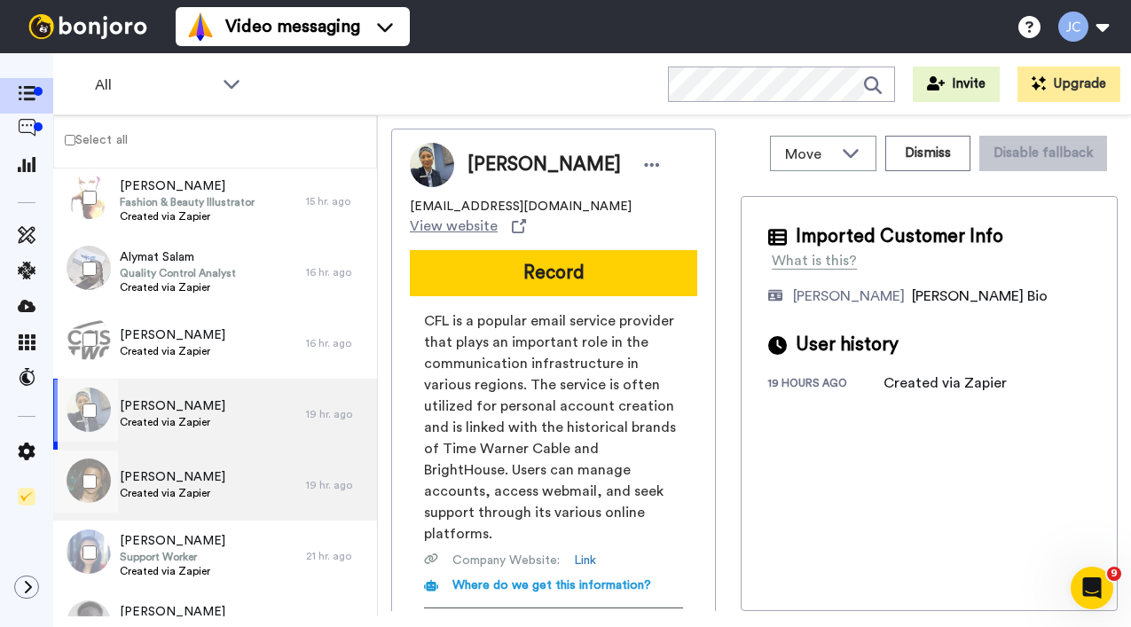
click at [180, 491] on span "Created via Zapier" at bounding box center [173, 493] width 106 height 14
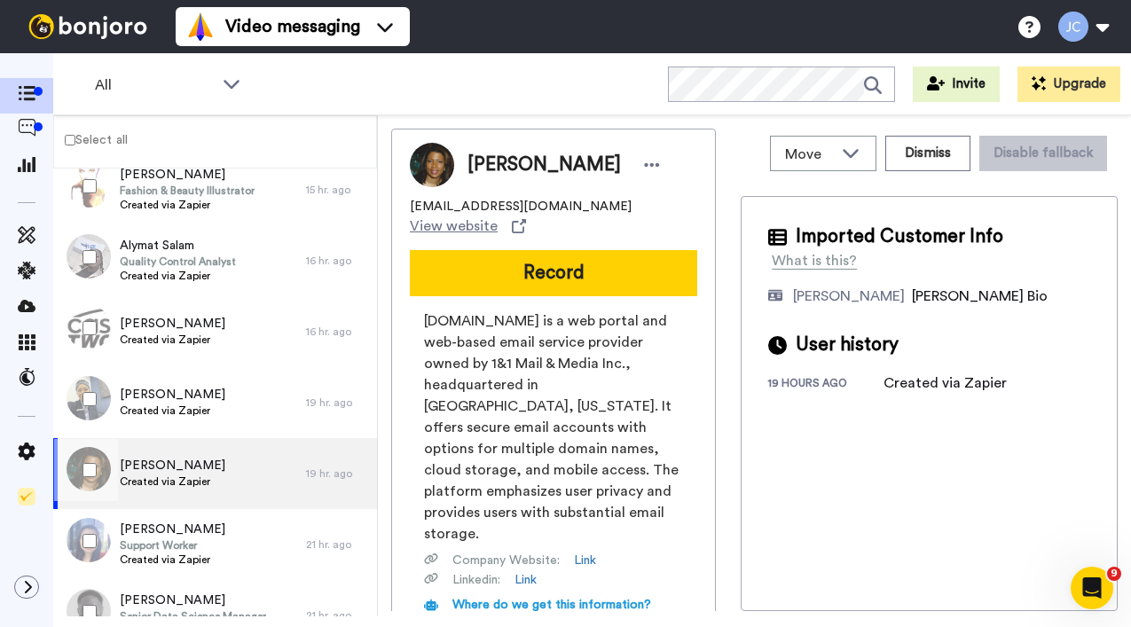
scroll to position [1386, 0]
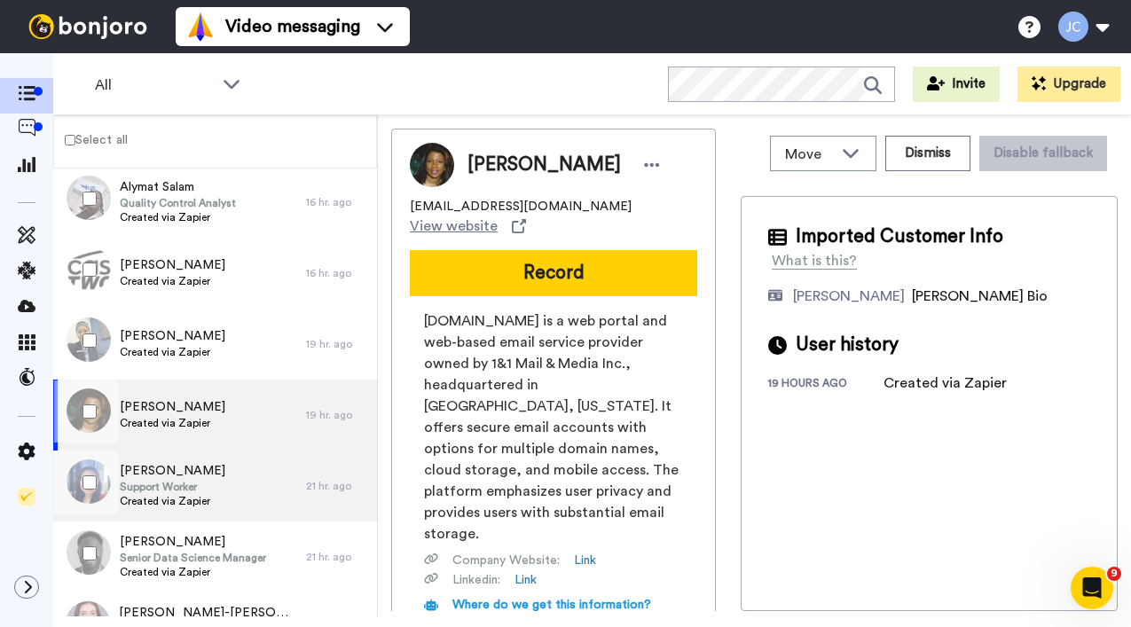
click at [181, 486] on span "Support Worker" at bounding box center [173, 487] width 106 height 14
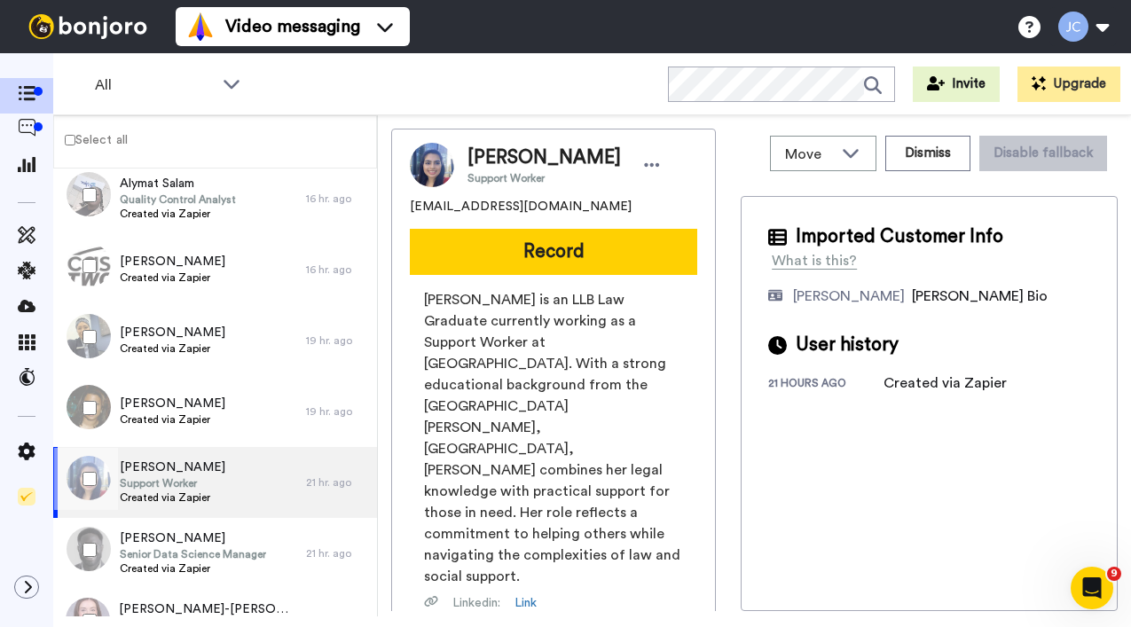
scroll to position [1409, 0]
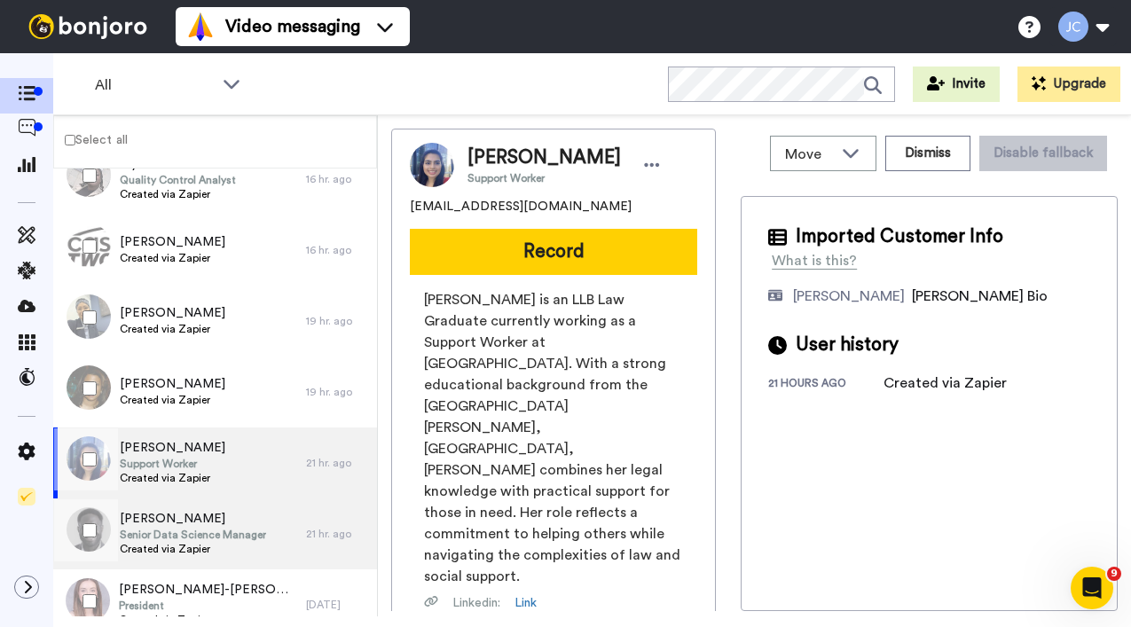
click at [182, 505] on div "Sylvester Juwe Senior Data Science Manager Created via Zapier" at bounding box center [179, 534] width 253 height 71
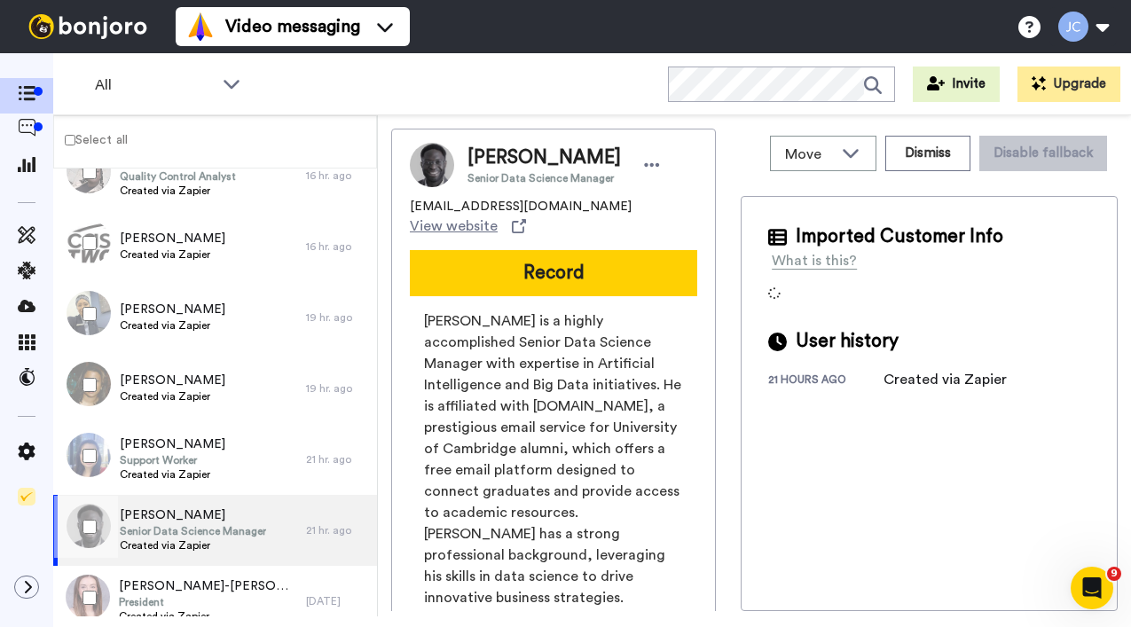
scroll to position [1520, 0]
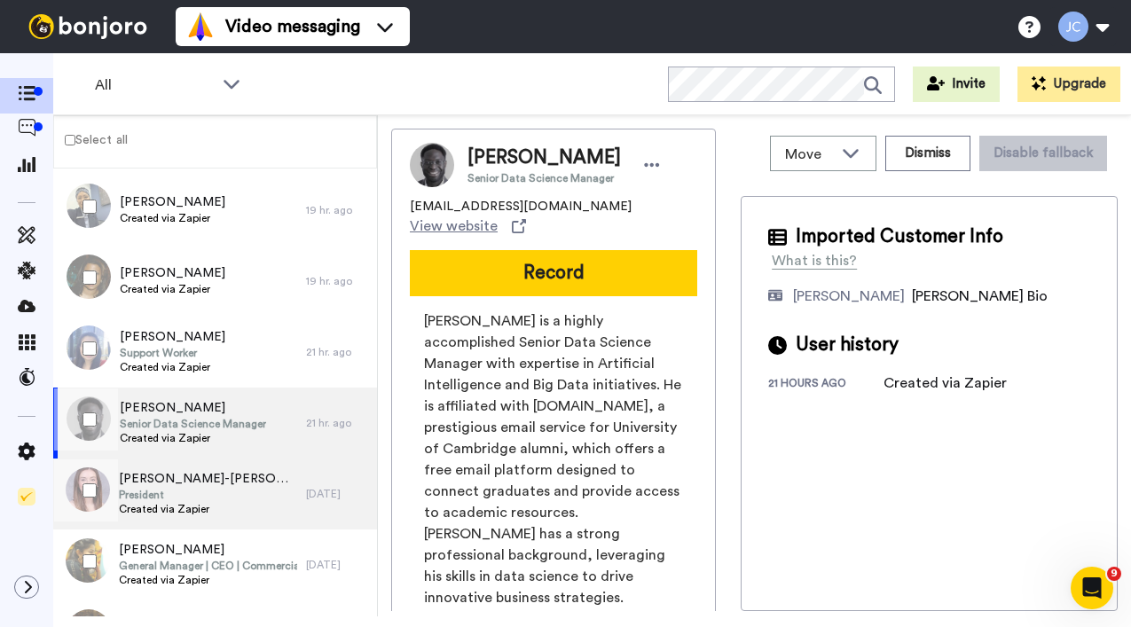
click at [187, 494] on span "President" at bounding box center [208, 495] width 178 height 14
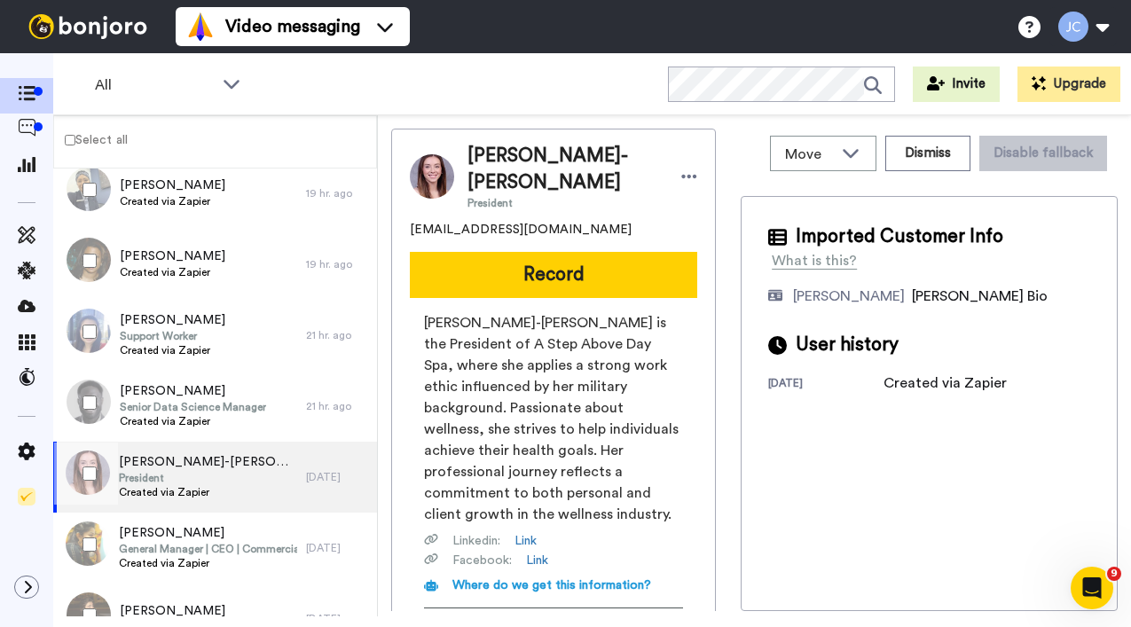
scroll to position [1559, 0]
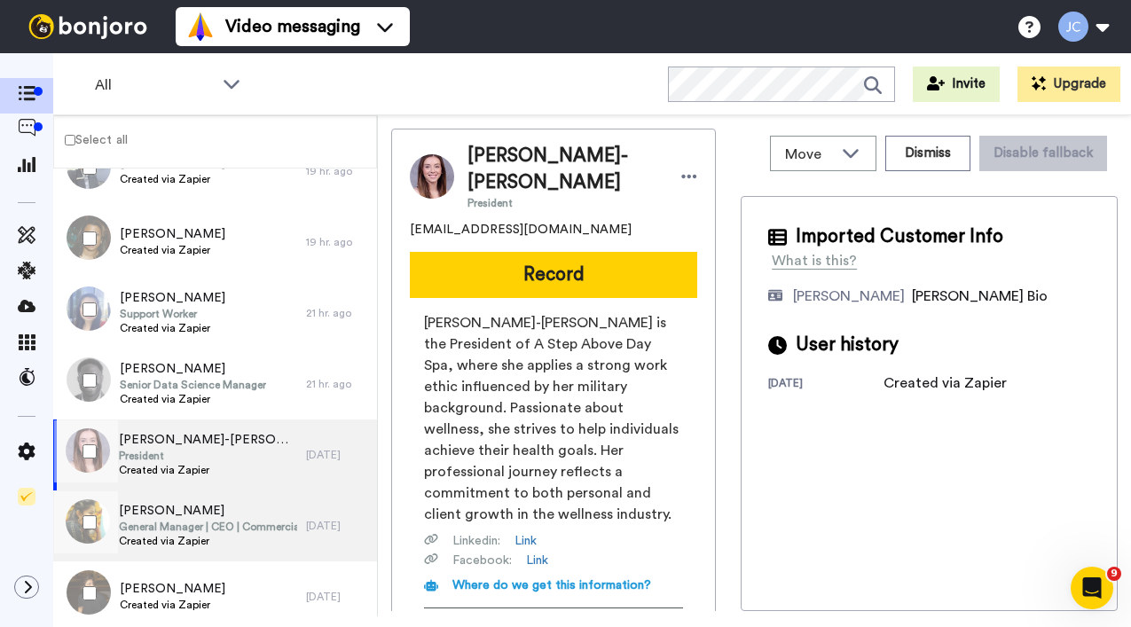
click at [188, 494] on div "Ash Saini General Manager | CEO | Commercial | CFO Created via Zapier" at bounding box center [179, 526] width 253 height 71
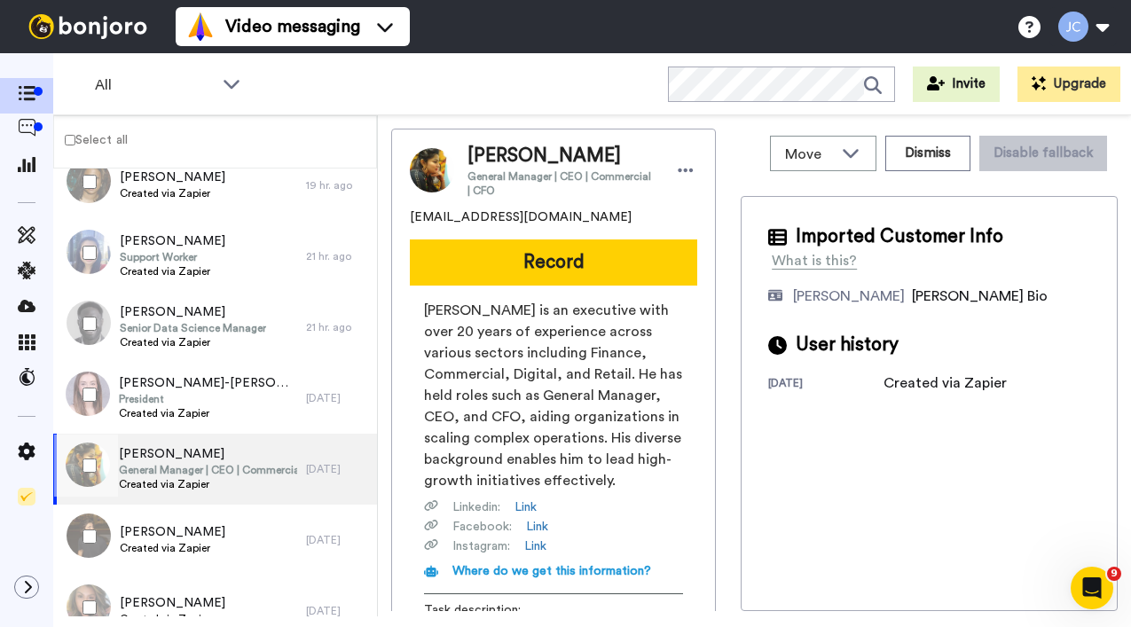
scroll to position [1647, 0]
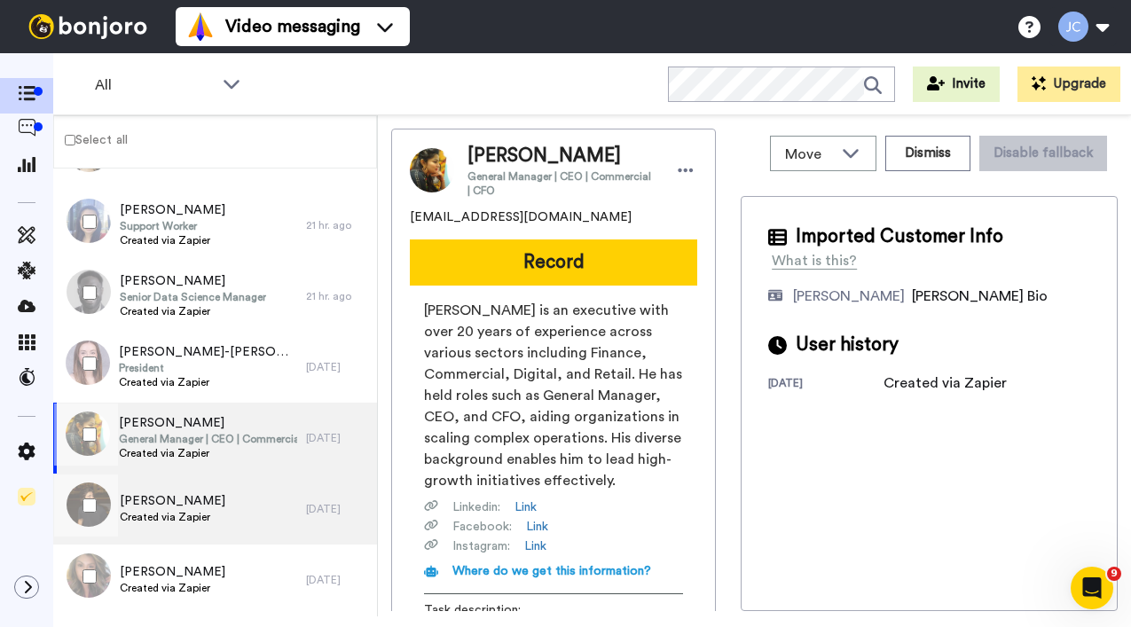
click at [199, 508] on span "Daniel Meguille" at bounding box center [173, 501] width 106 height 18
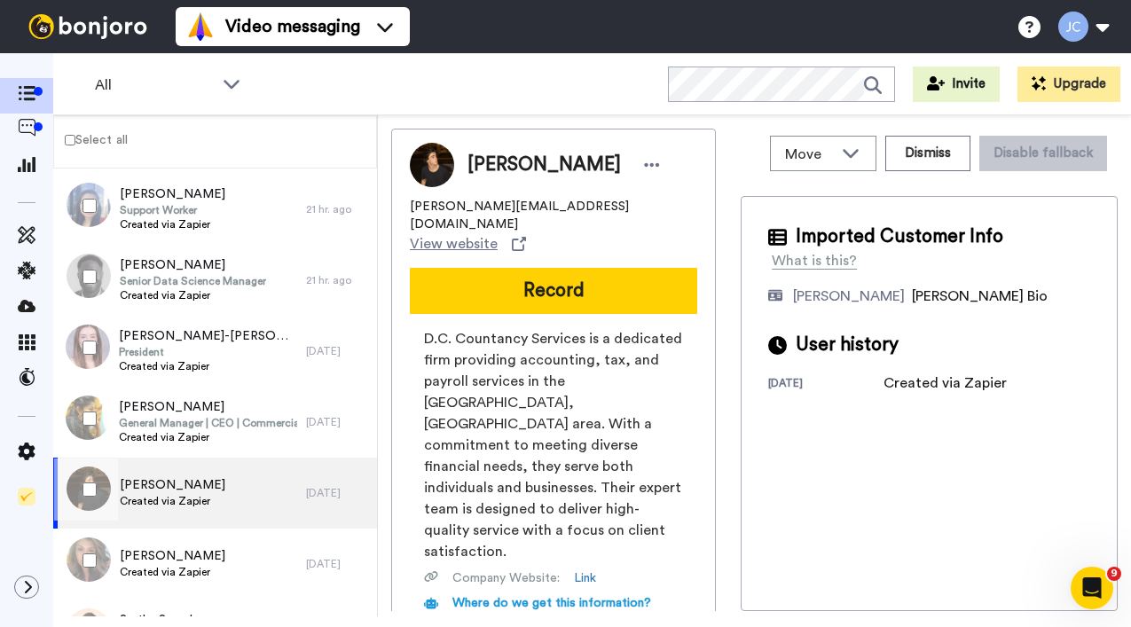
scroll to position [1765, 0]
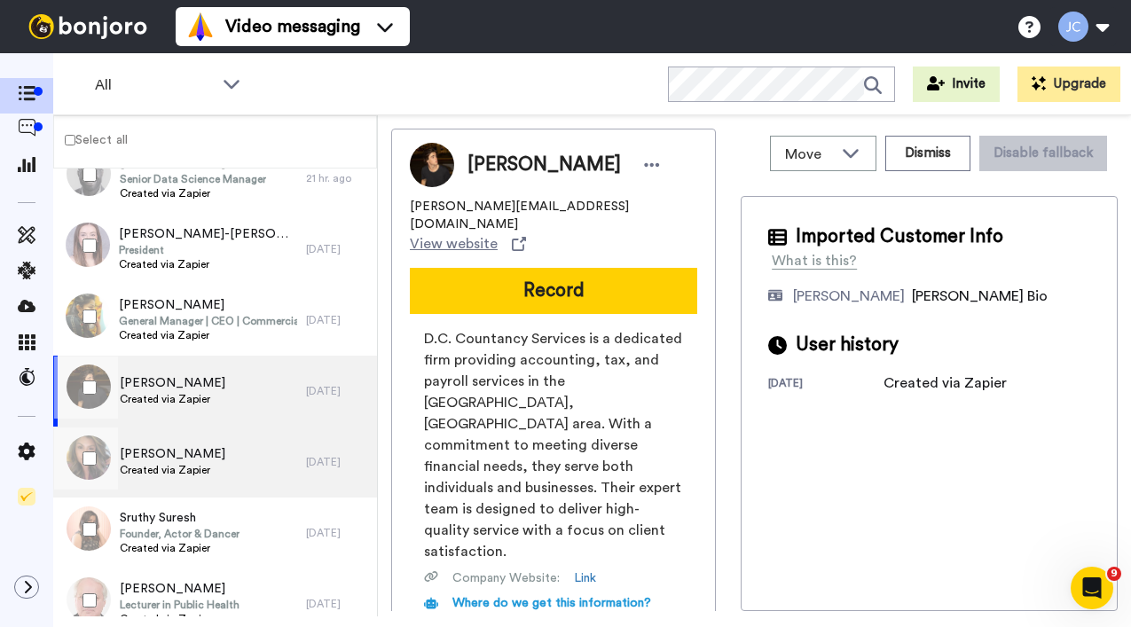
click at [201, 461] on span "ROSA Jacquez" at bounding box center [173, 454] width 106 height 18
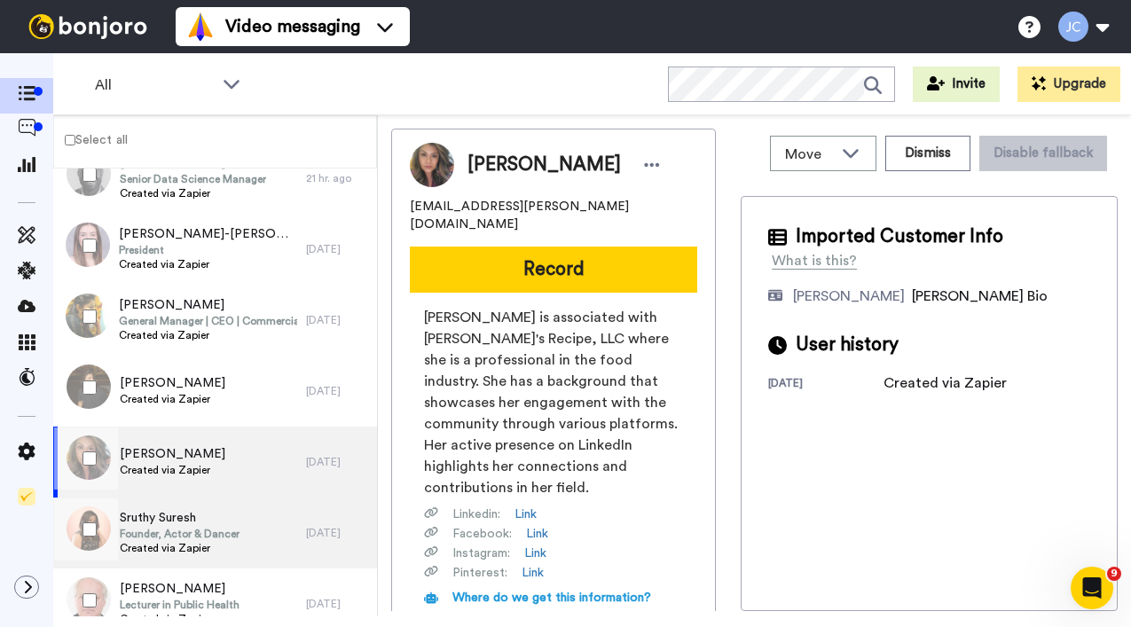
click at [189, 520] on span "Sruthy Suresh" at bounding box center [180, 518] width 120 height 18
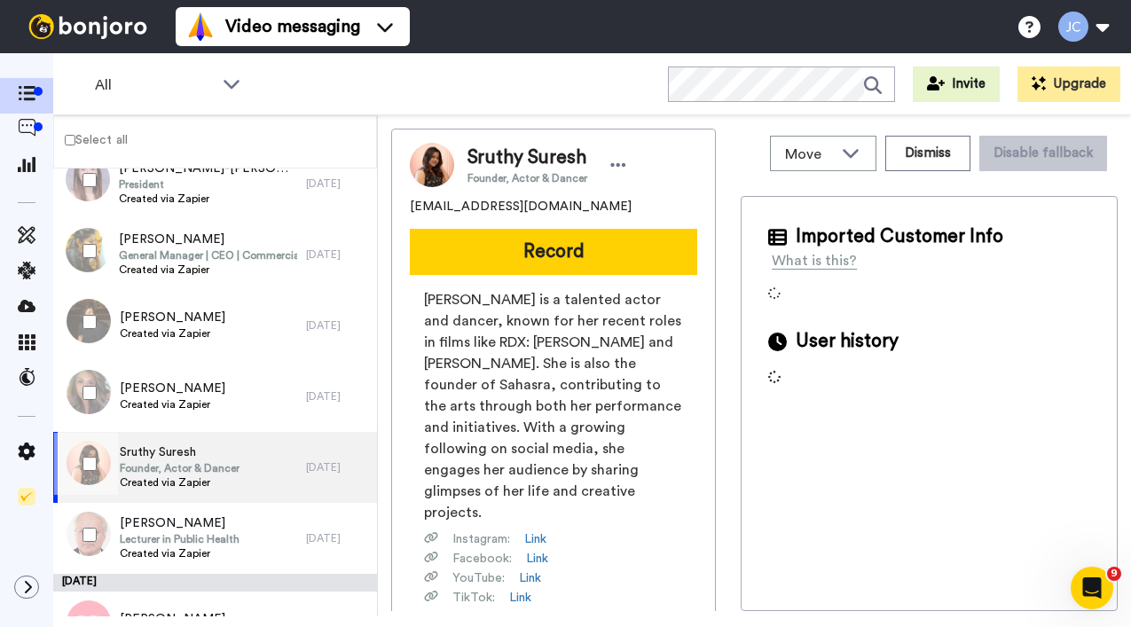
scroll to position [1842, 0]
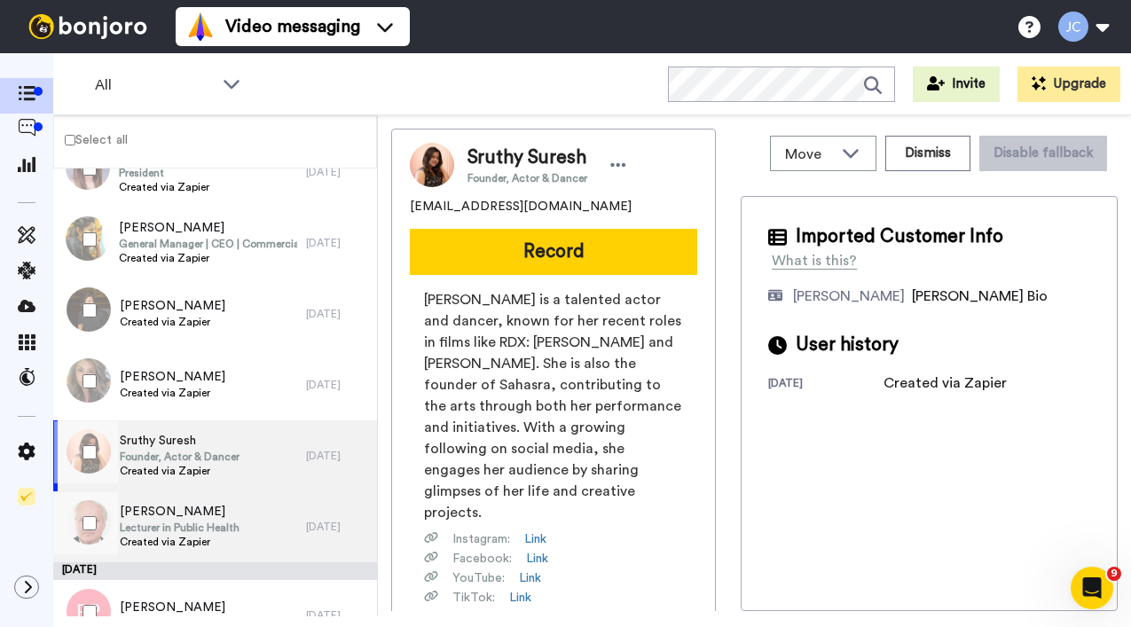
click at [190, 520] on span "Rich Alderslade" at bounding box center [180, 512] width 120 height 18
